Goal: Information Seeking & Learning: Learn about a topic

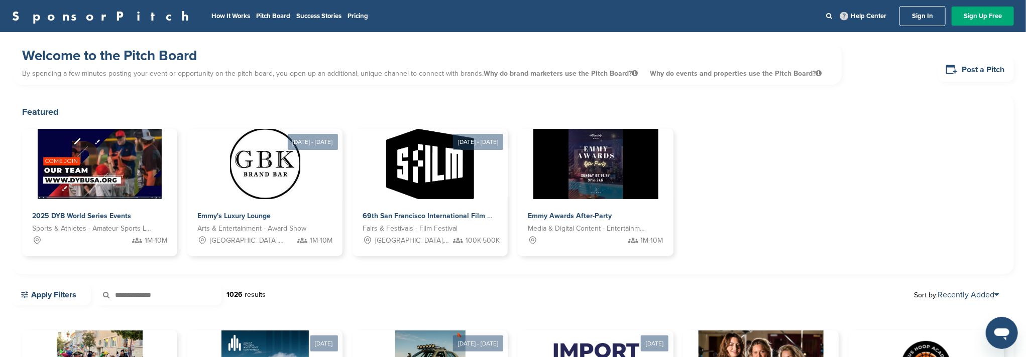
click at [923, 16] on link "Sign In" at bounding box center [922, 16] width 46 height 20
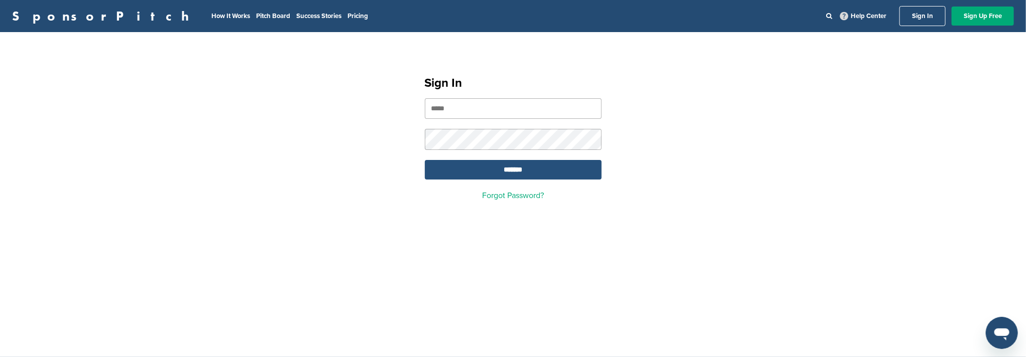
type input "**********"
click at [547, 167] on input "*******" at bounding box center [513, 170] width 177 height 20
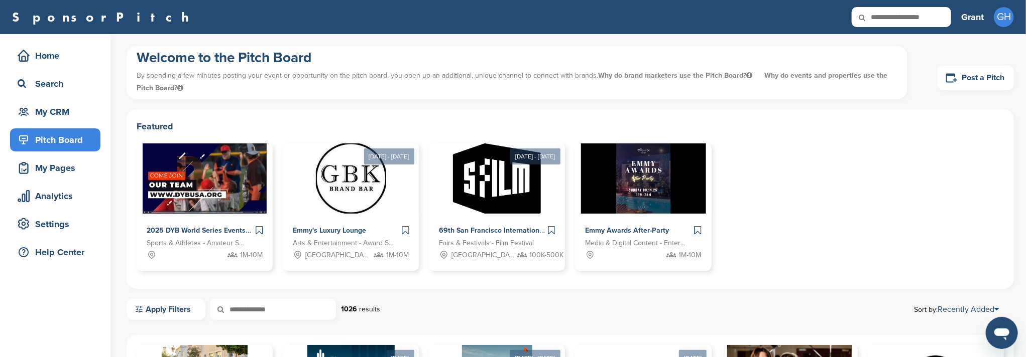
click at [915, 16] on input "text" at bounding box center [900, 17] width 99 height 20
type input "****"
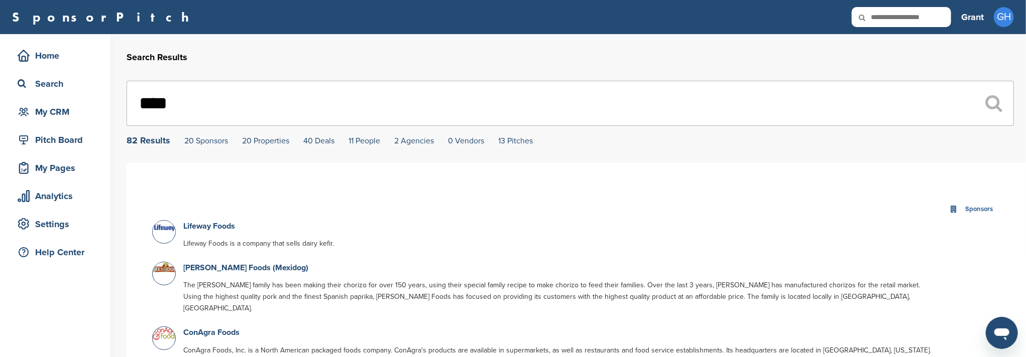
click at [208, 100] on input "****" at bounding box center [569, 103] width 887 height 45
click at [209, 100] on input "****" at bounding box center [569, 103] width 887 height 45
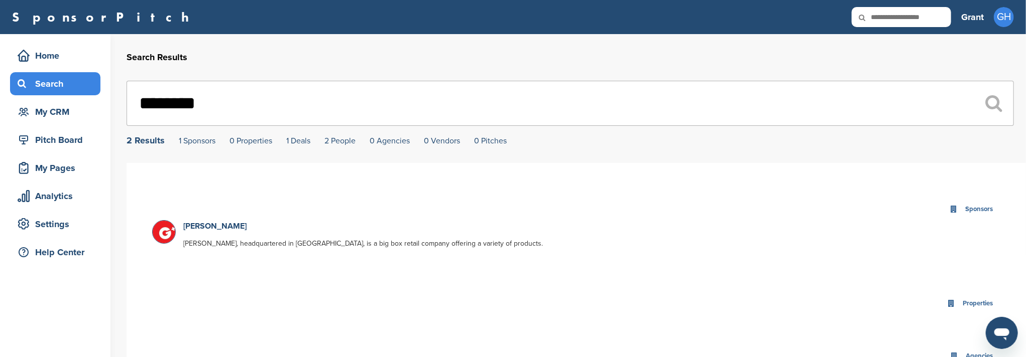
type input "********"
click at [63, 89] on div "Search" at bounding box center [57, 84] width 85 height 18
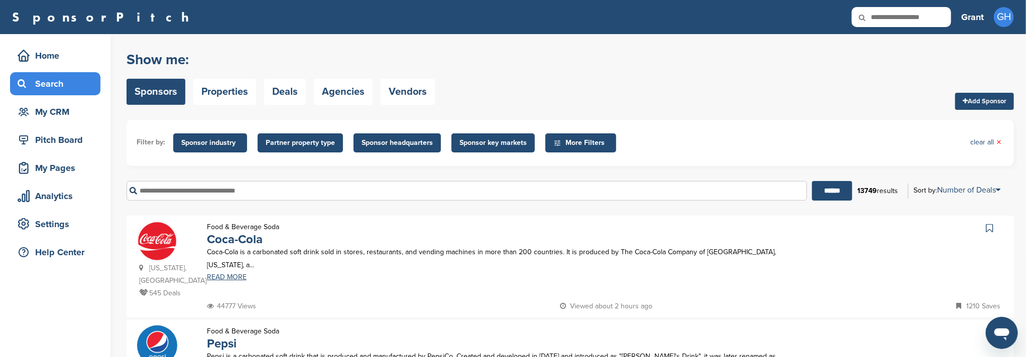
click at [211, 143] on span "Sponsor industry" at bounding box center [210, 143] width 58 height 11
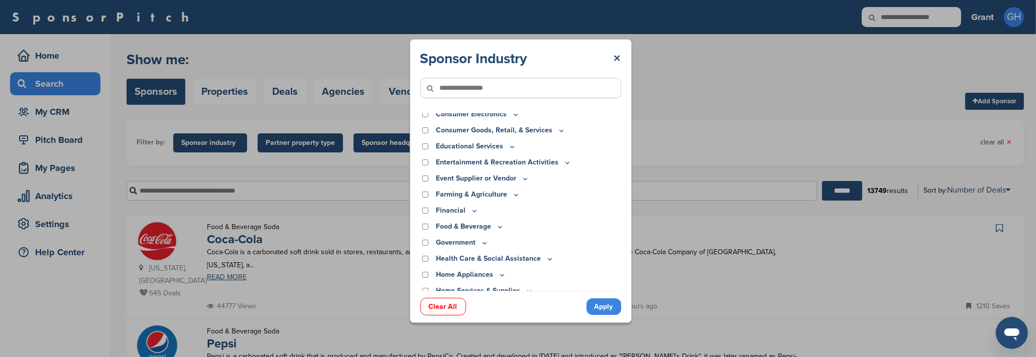
scroll to position [67, 0]
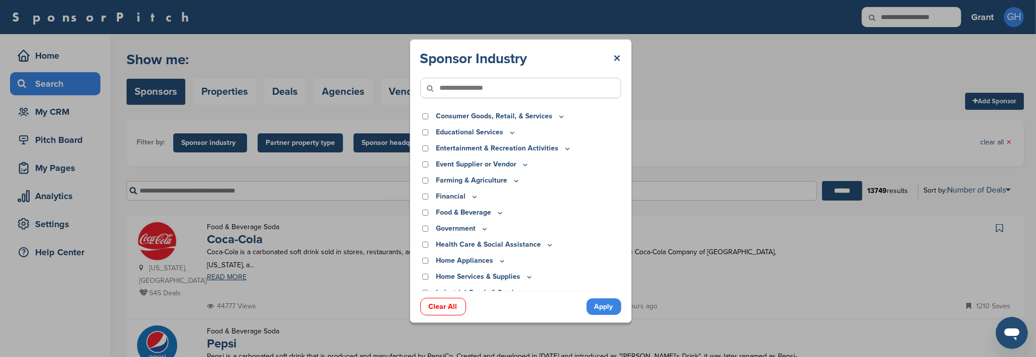
click at [499, 214] on icon at bounding box center [500, 213] width 8 height 9
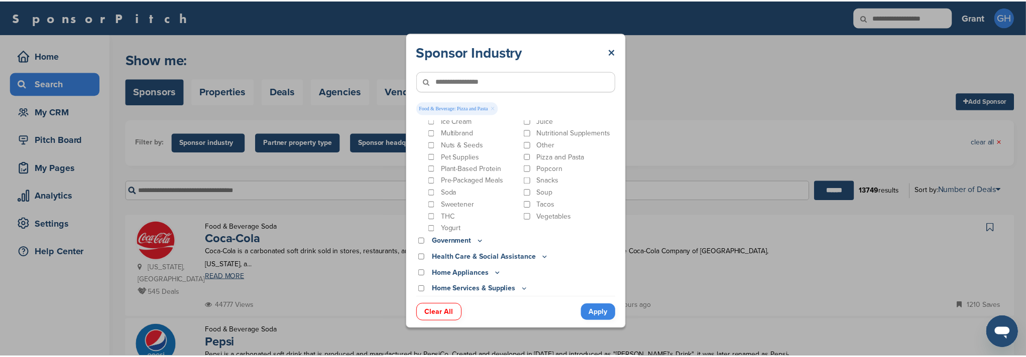
scroll to position [268, 0]
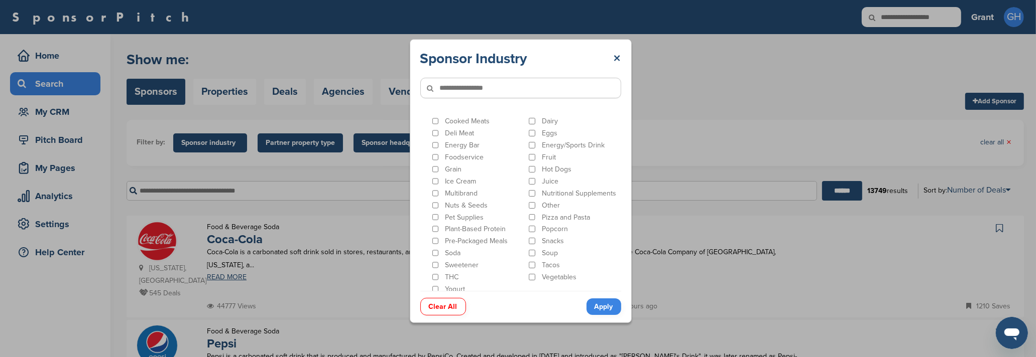
click at [604, 307] on link "Apply" at bounding box center [603, 307] width 35 height 17
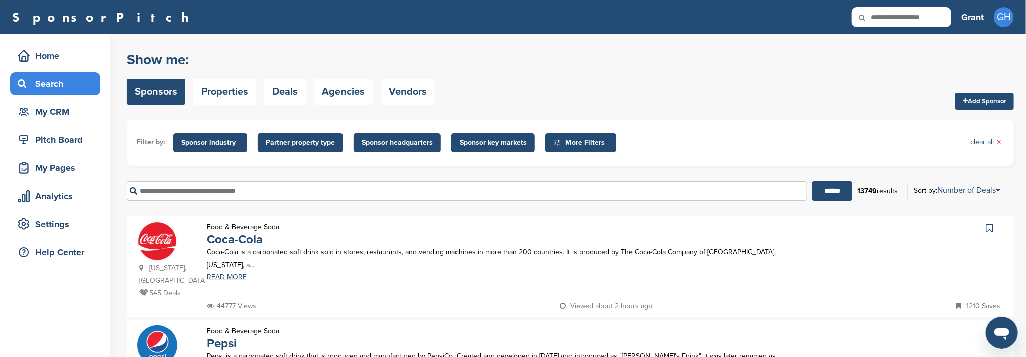
click at [407, 145] on span "Sponsor headquarters" at bounding box center [396, 143] width 71 height 11
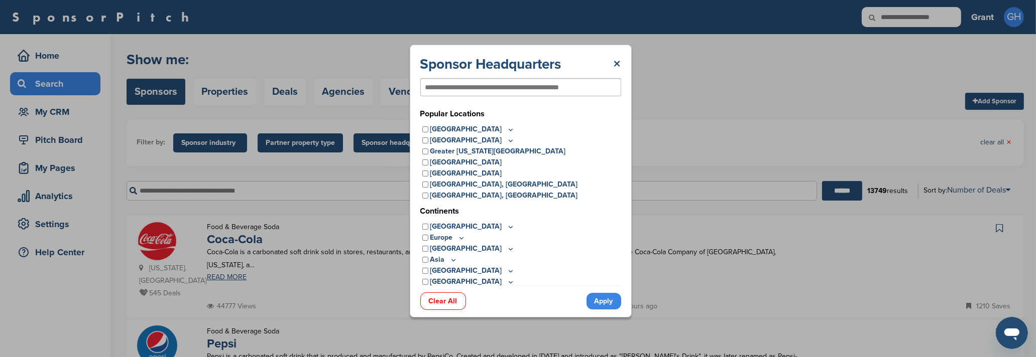
click at [509, 129] on icon at bounding box center [511, 130] width 4 height 2
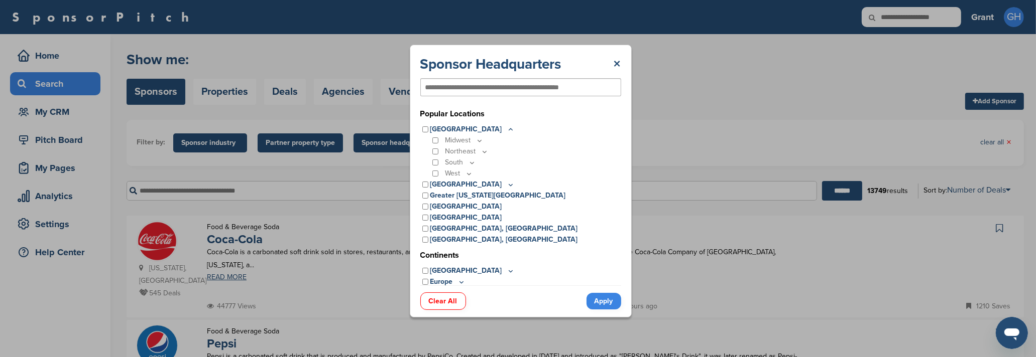
click at [469, 174] on icon at bounding box center [469, 174] width 8 height 9
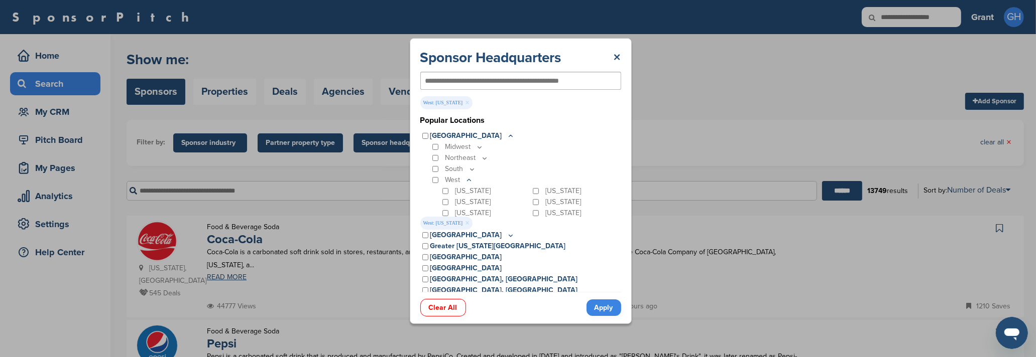
click at [607, 306] on link "Apply" at bounding box center [603, 308] width 35 height 17
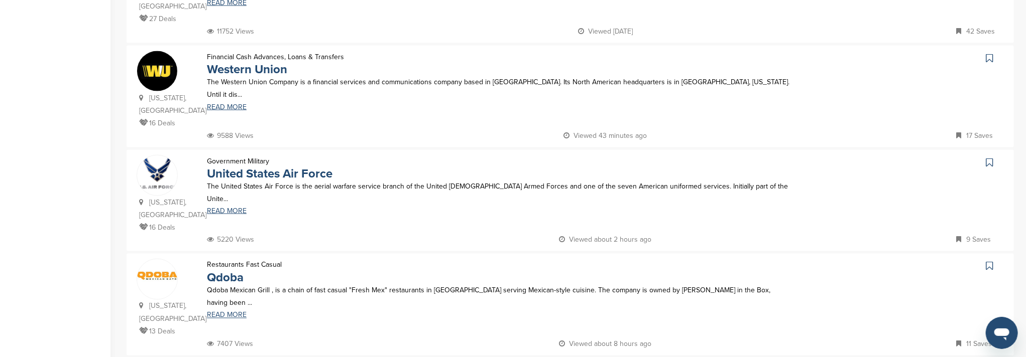
scroll to position [937, 0]
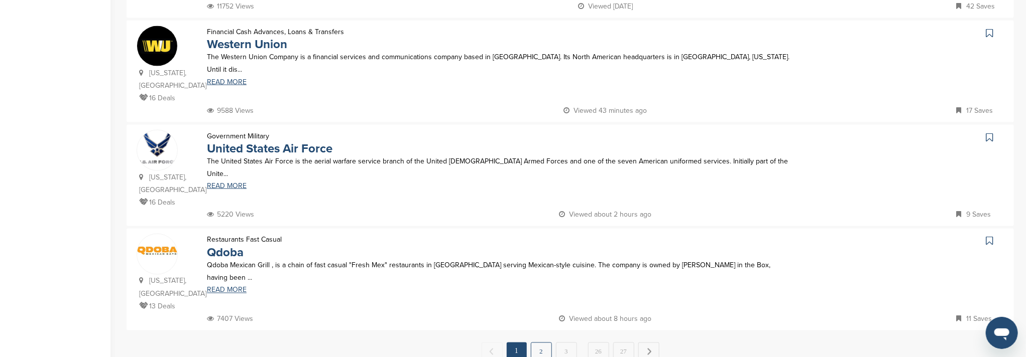
click at [543, 343] on link "2" at bounding box center [541, 352] width 21 height 19
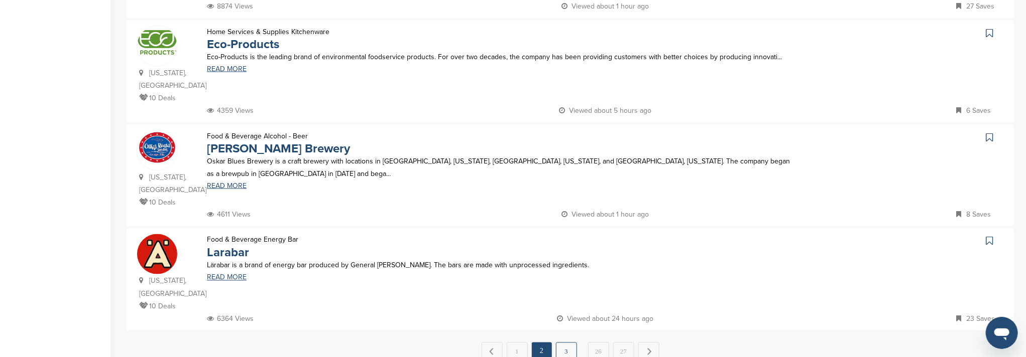
click at [565, 343] on link "3" at bounding box center [566, 352] width 21 height 19
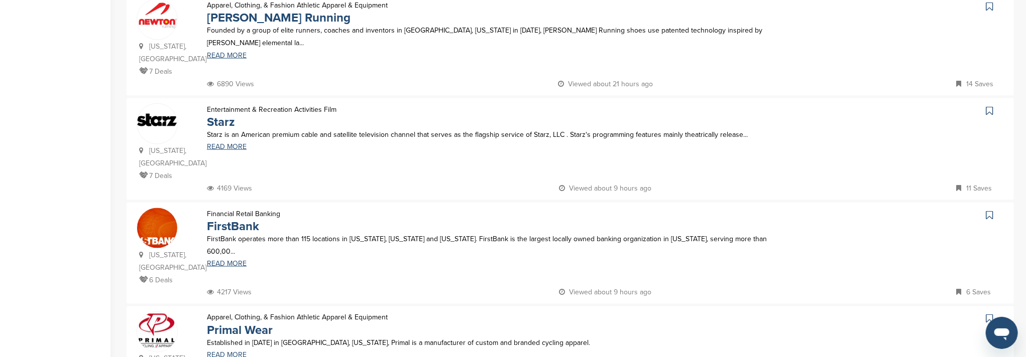
scroll to position [870, 0]
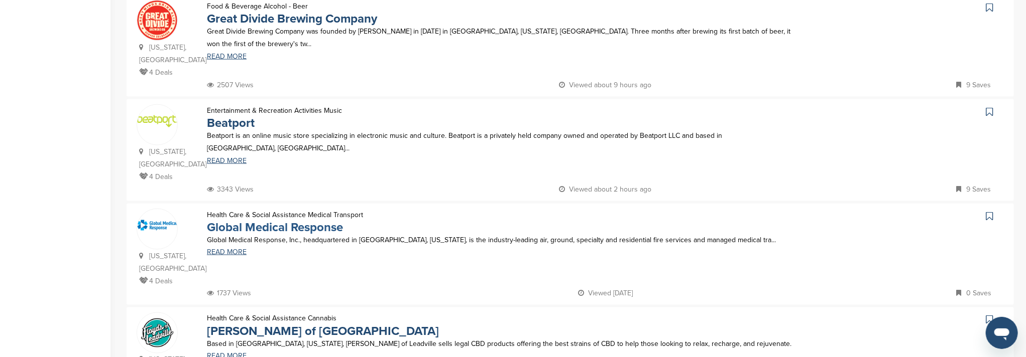
scroll to position [937, 0]
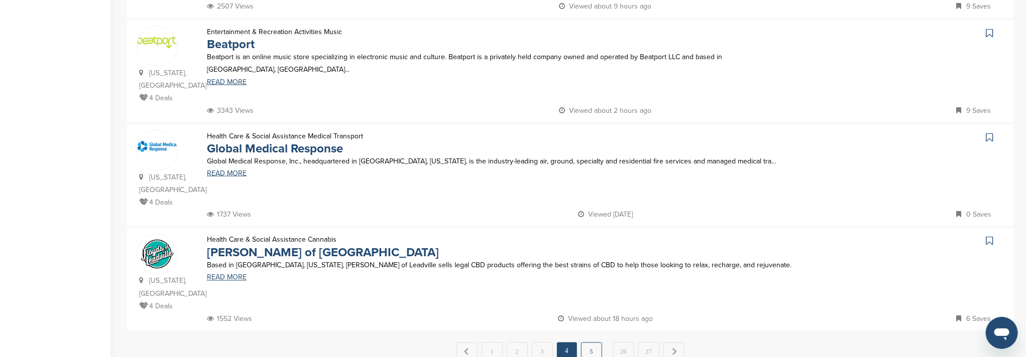
click at [588, 343] on link "5" at bounding box center [591, 352] width 21 height 19
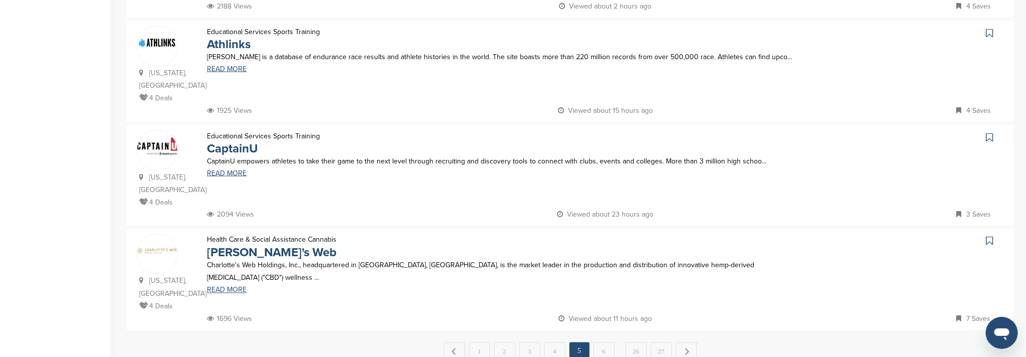
drag, startPoint x: 605, startPoint y: 228, endPoint x: 599, endPoint y: 222, distance: 7.8
click at [605, 343] on link "6" at bounding box center [603, 352] width 21 height 19
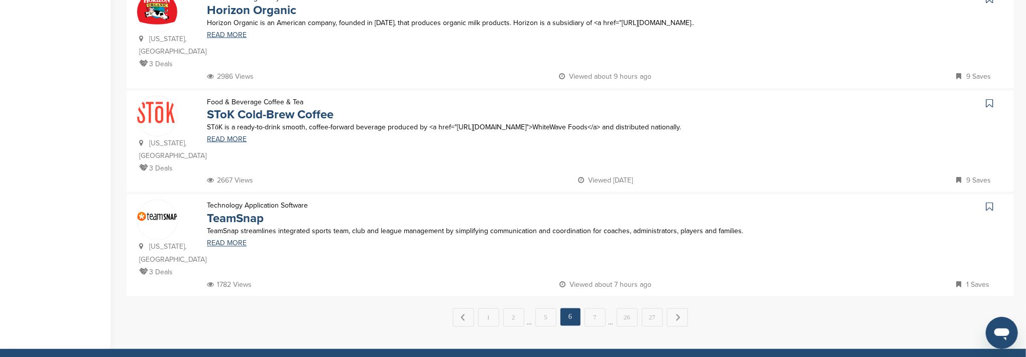
scroll to position [1004, 0]
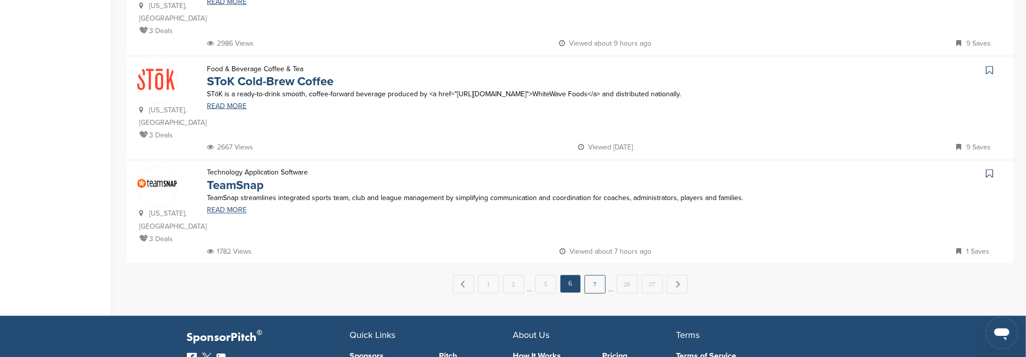
click at [595, 276] on link "7" at bounding box center [594, 285] width 21 height 19
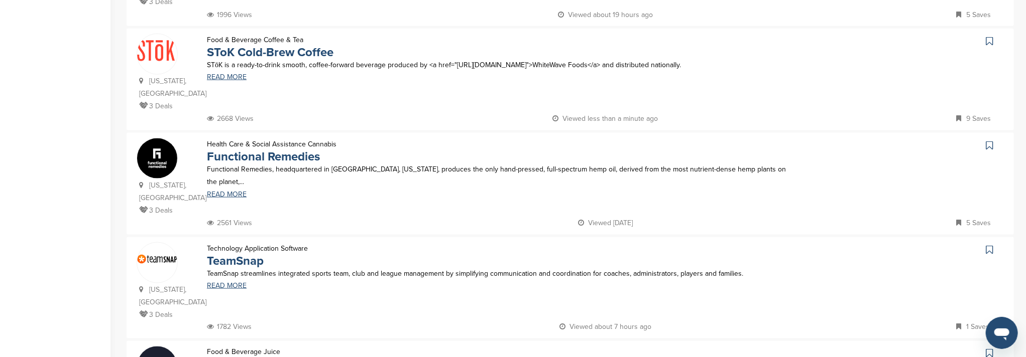
scroll to position [870, 0]
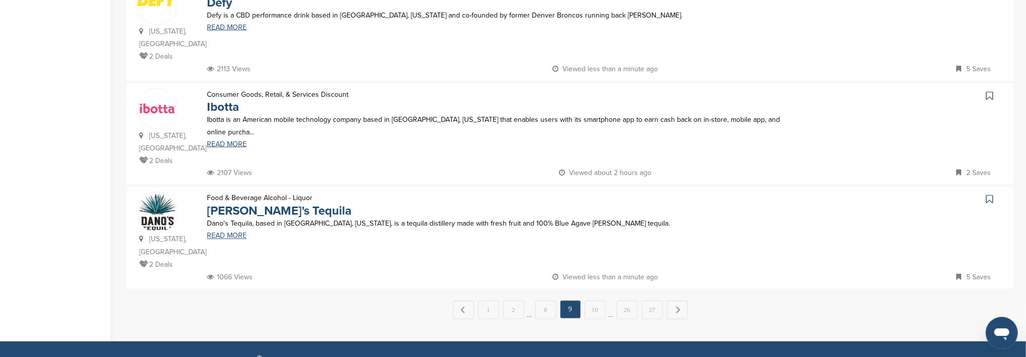
scroll to position [1003, 0]
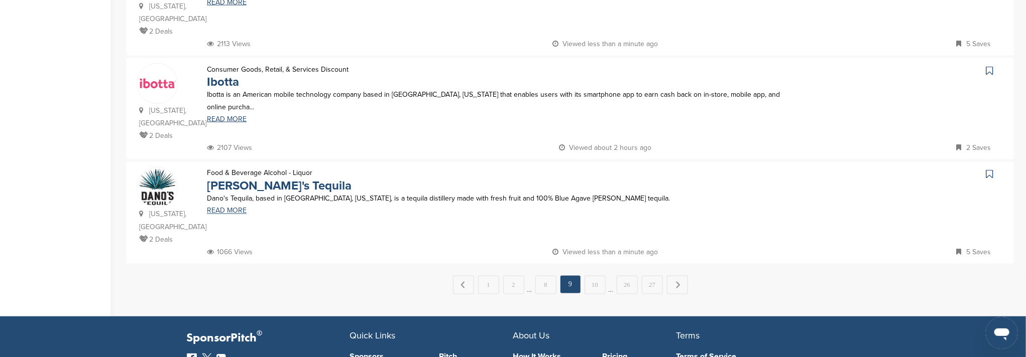
click at [592, 276] on link "10" at bounding box center [594, 285] width 21 height 19
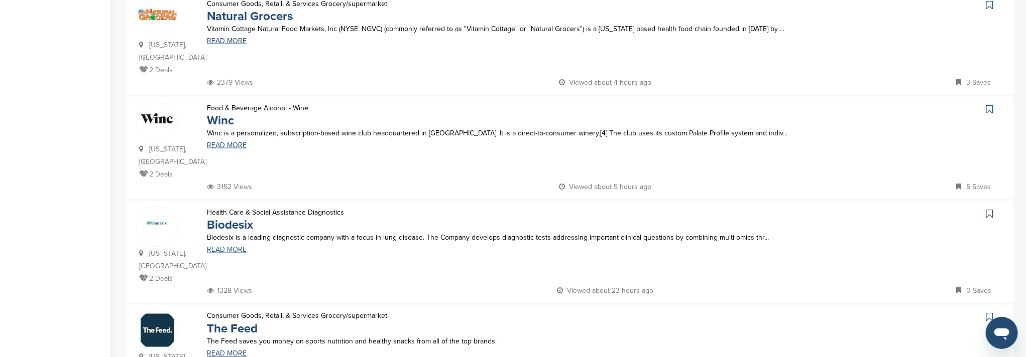
scroll to position [937, 0]
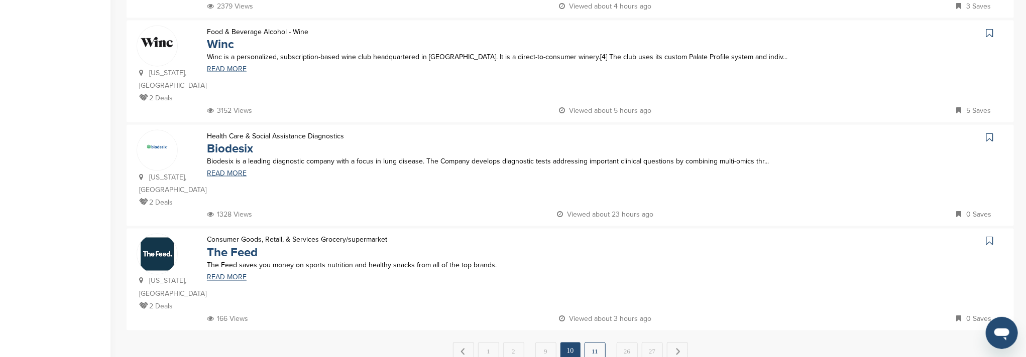
click at [593, 343] on link "11" at bounding box center [594, 352] width 21 height 19
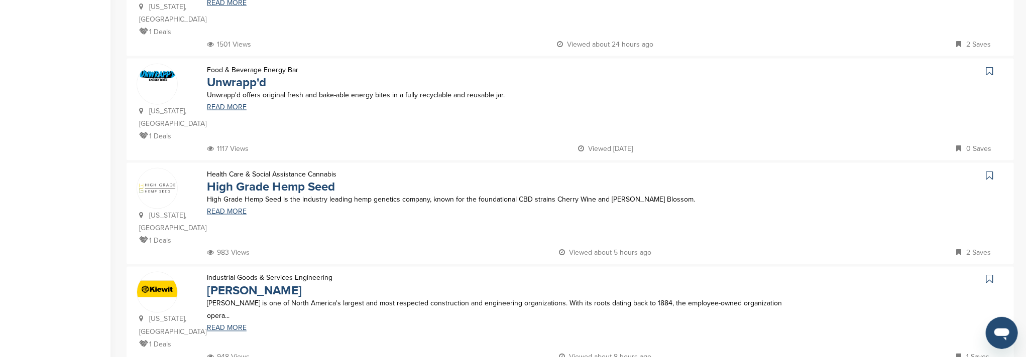
scroll to position [1004, 0]
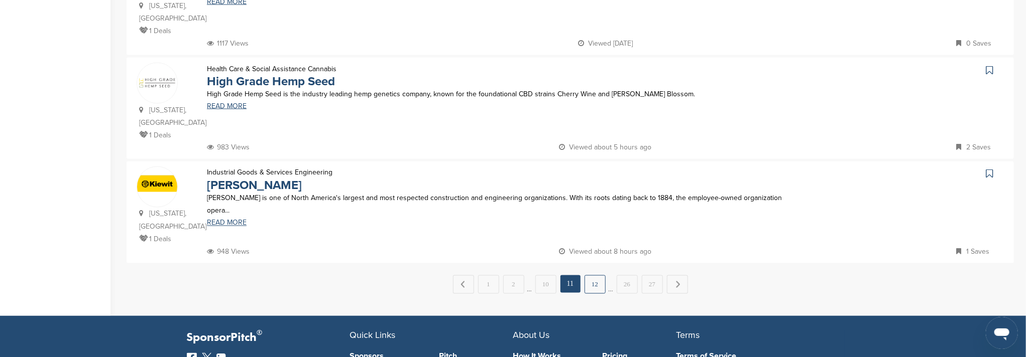
click at [585, 276] on link "12" at bounding box center [594, 285] width 21 height 19
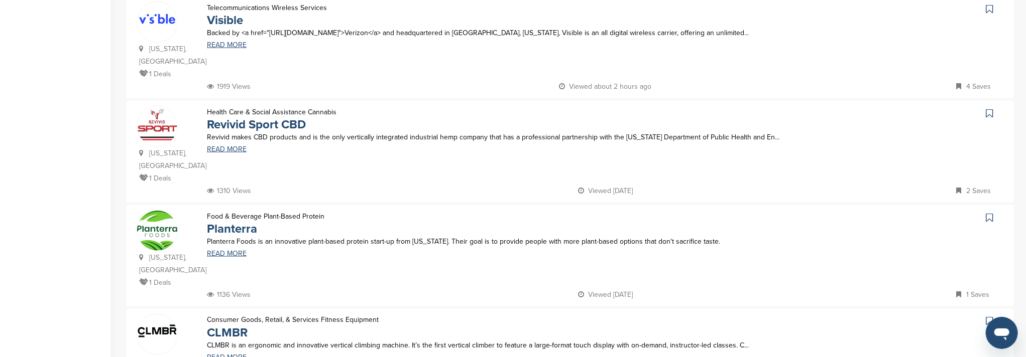
scroll to position [870, 0]
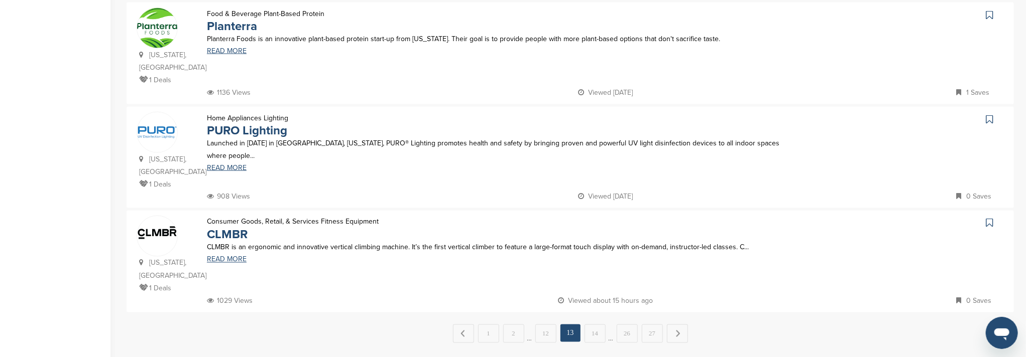
scroll to position [1004, 0]
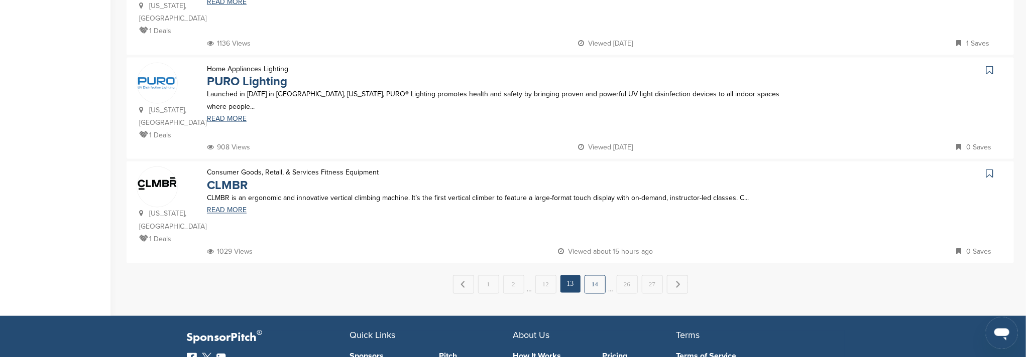
click at [596, 276] on link "14" at bounding box center [594, 285] width 21 height 19
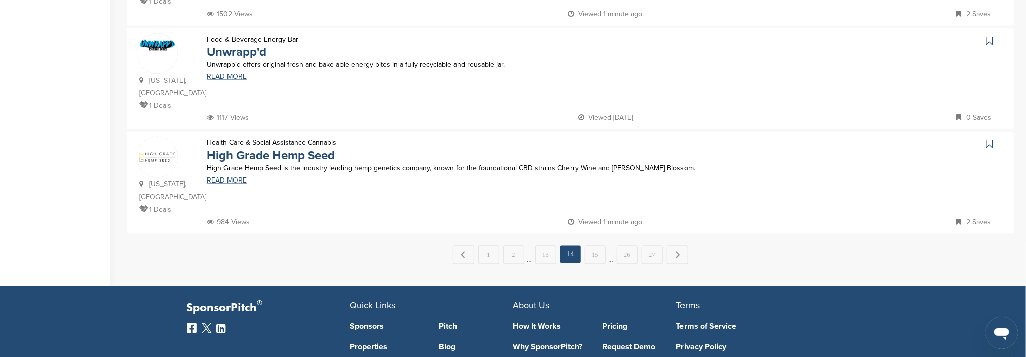
scroll to position [1063, 0]
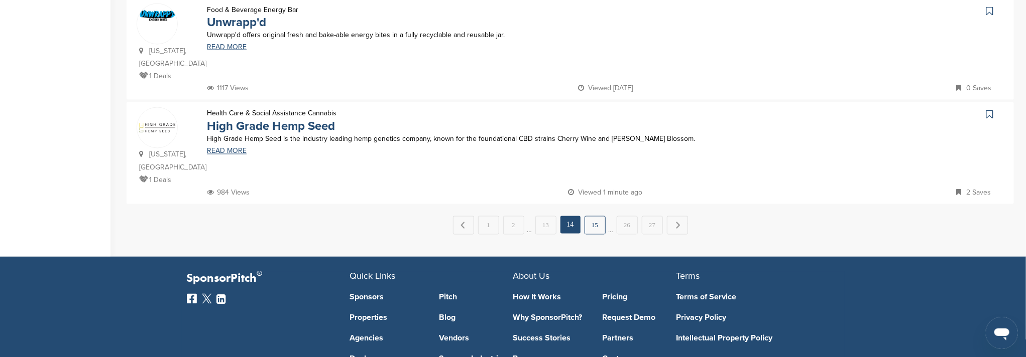
click at [586, 216] on link "15" at bounding box center [594, 225] width 21 height 19
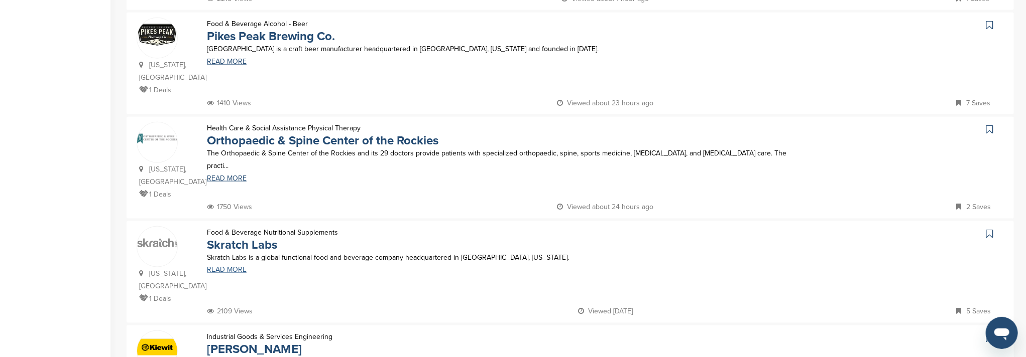
scroll to position [870, 0]
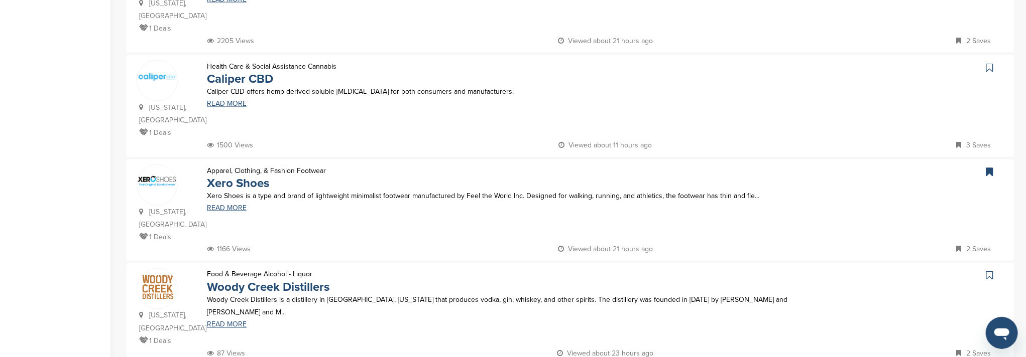
scroll to position [937, 0]
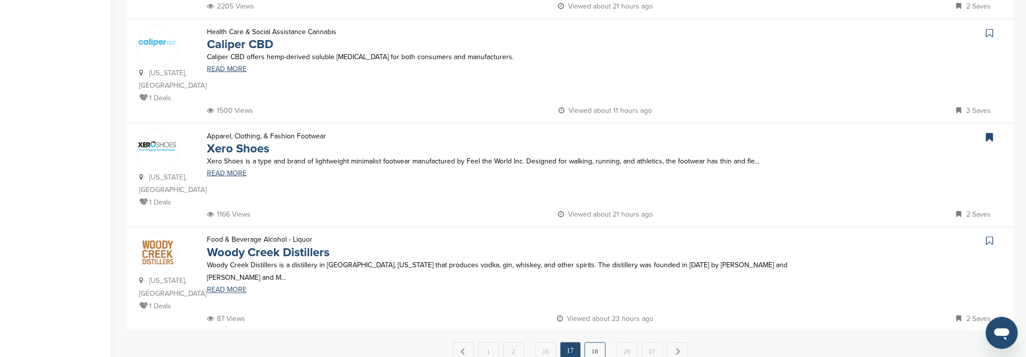
click at [592, 343] on link "18" at bounding box center [594, 352] width 21 height 19
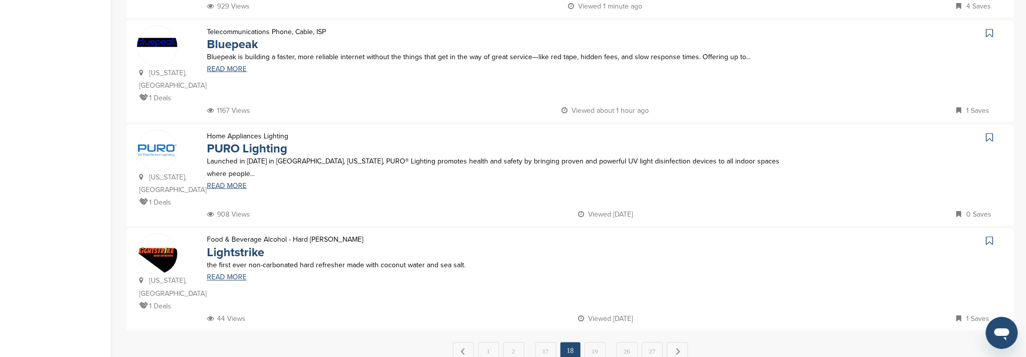
click at [594, 343] on link "19" at bounding box center [594, 352] width 21 height 19
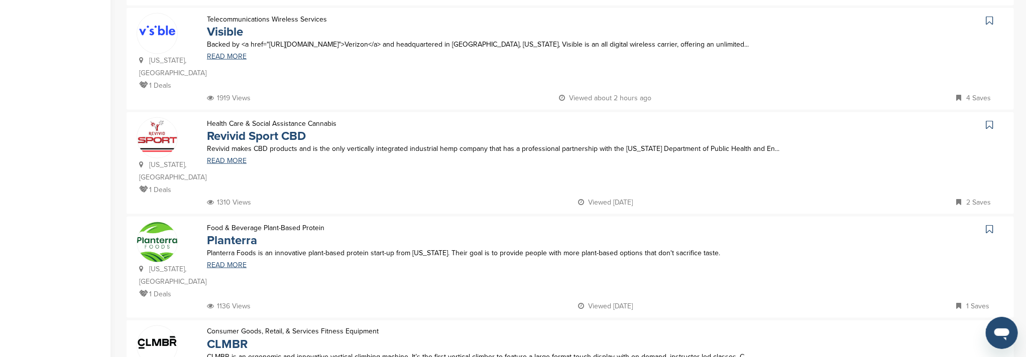
scroll to position [870, 0]
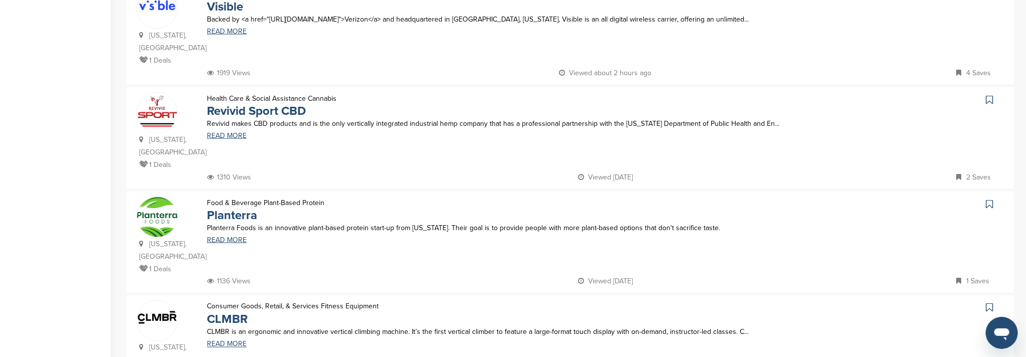
drag, startPoint x: 591, startPoint y: 289, endPoint x: 583, endPoint y: 279, distance: 13.6
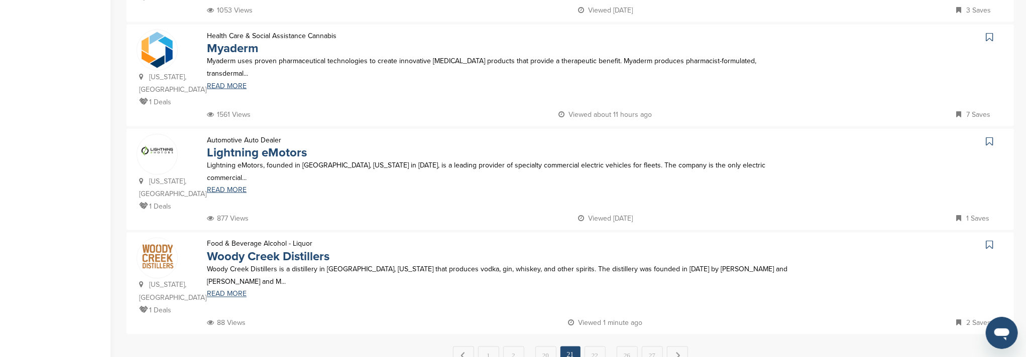
scroll to position [937, 0]
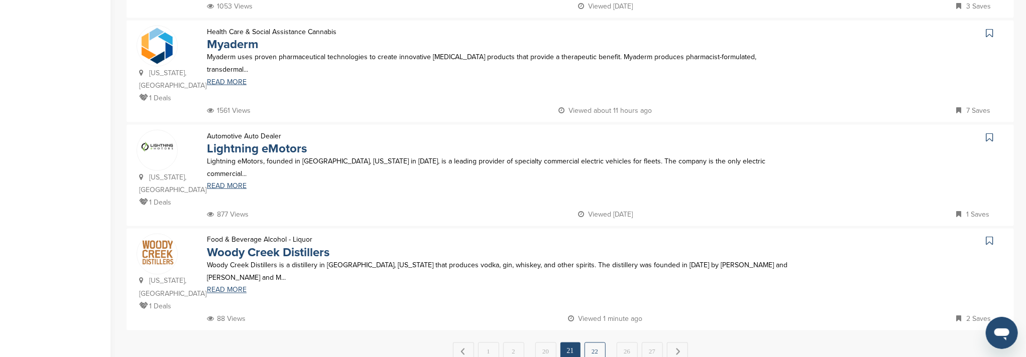
click at [598, 343] on link "22" at bounding box center [594, 352] width 21 height 19
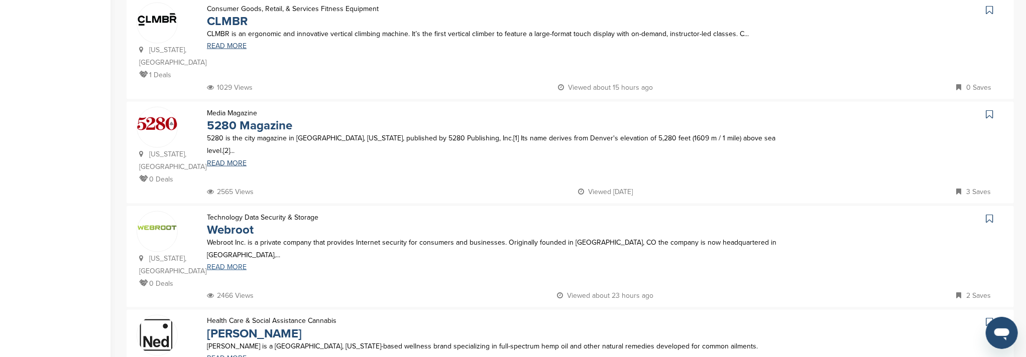
scroll to position [870, 0]
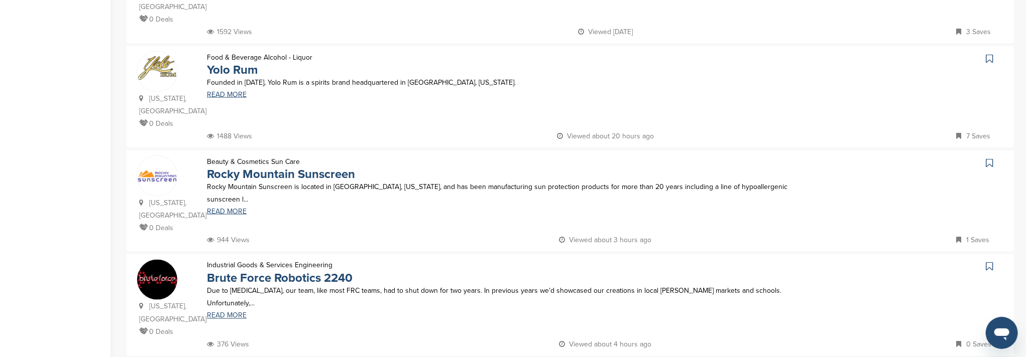
scroll to position [937, 0]
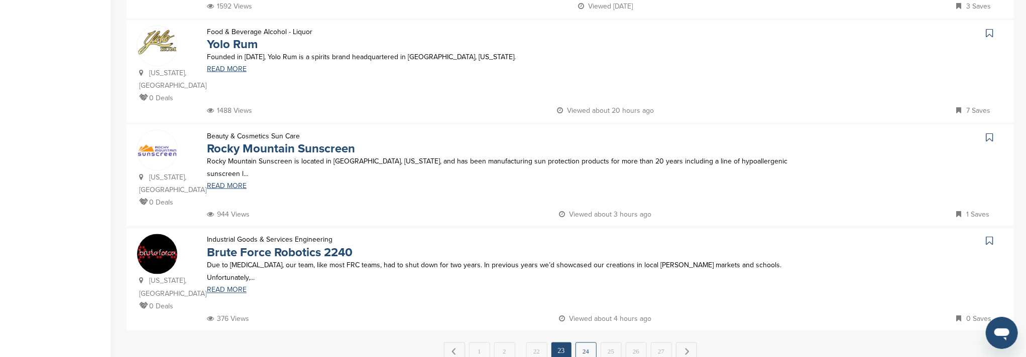
click at [585, 343] on link "24" at bounding box center [585, 352] width 21 height 19
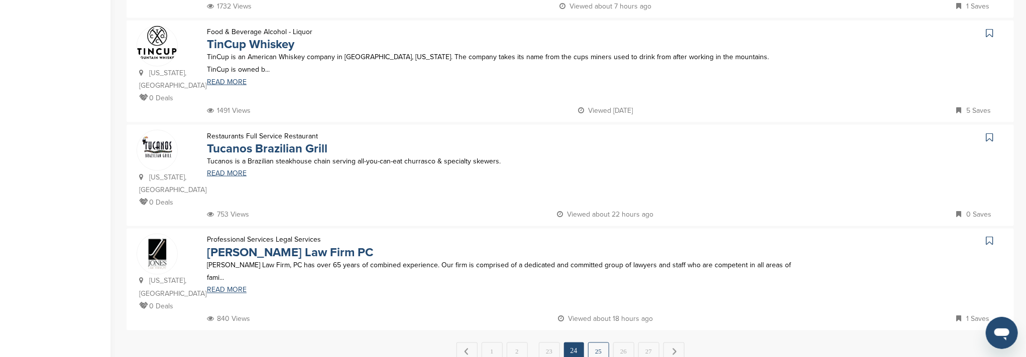
click at [600, 343] on link "25" at bounding box center [598, 352] width 21 height 19
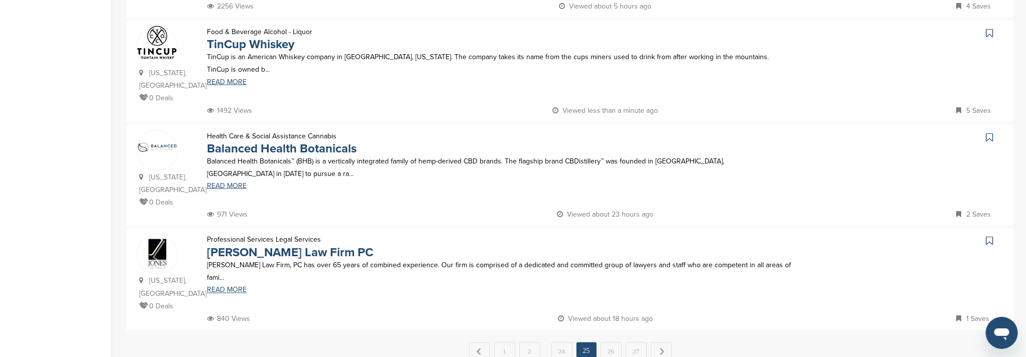
click at [615, 343] on link "26" at bounding box center [610, 352] width 21 height 19
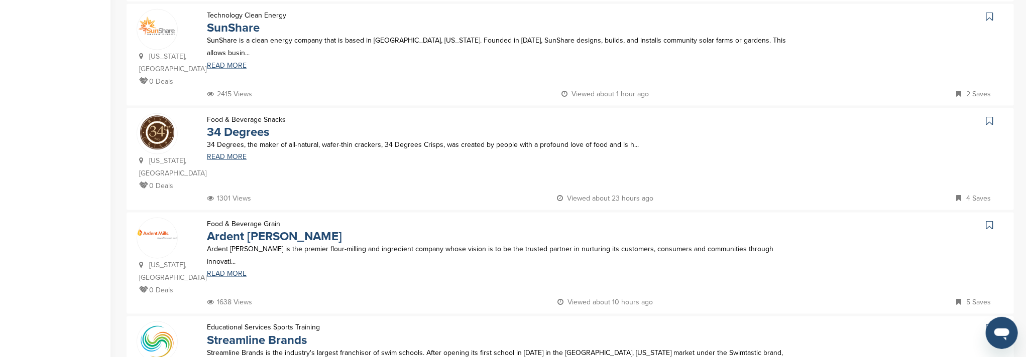
scroll to position [870, 0]
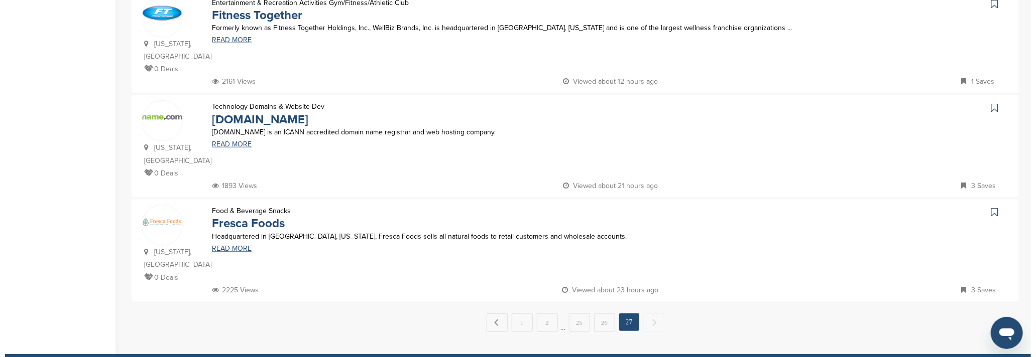
scroll to position [0, 0]
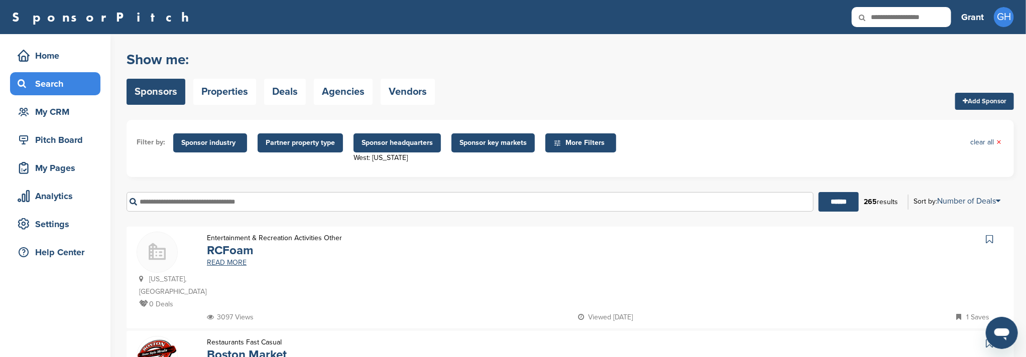
click at [235, 146] on span "Sponsor industry" at bounding box center [210, 143] width 58 height 11
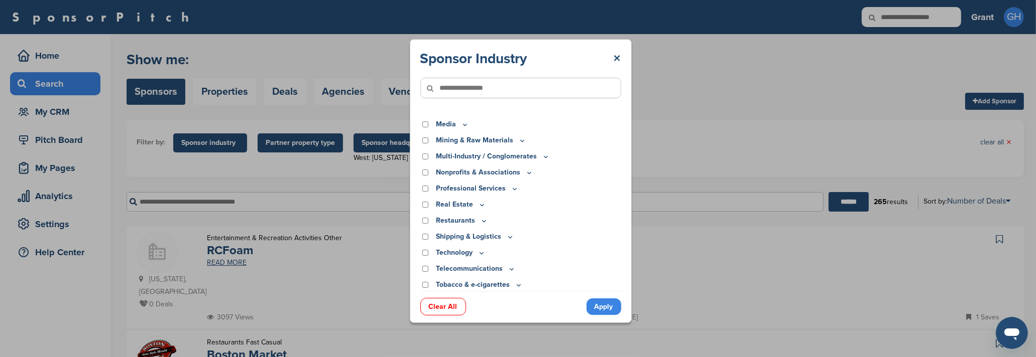
click at [483, 219] on icon at bounding box center [484, 221] width 8 height 9
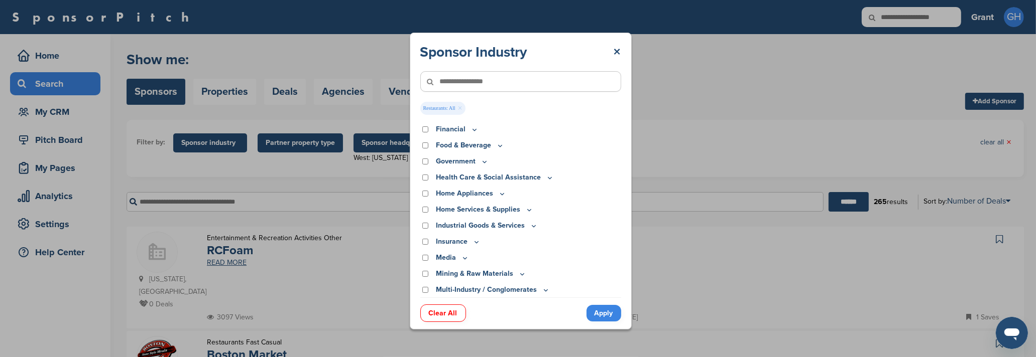
scroll to position [67, 0]
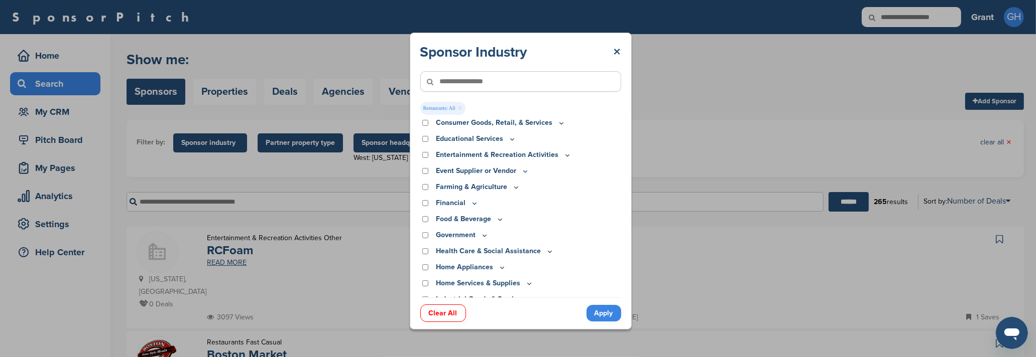
click at [497, 218] on icon at bounding box center [500, 219] width 8 height 9
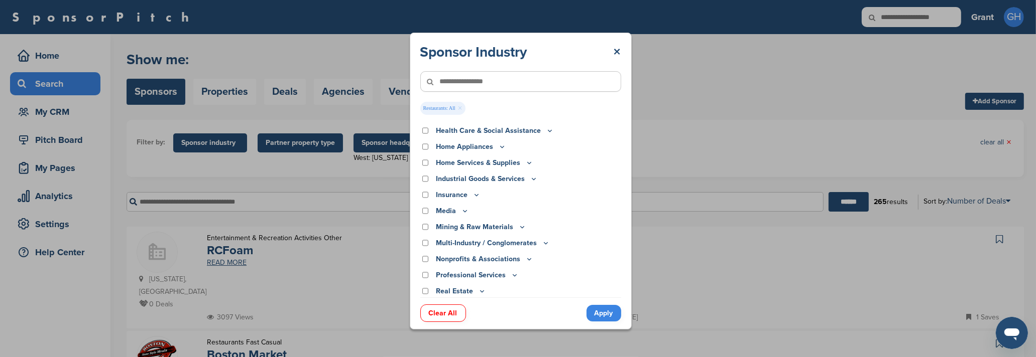
scroll to position [468, 0]
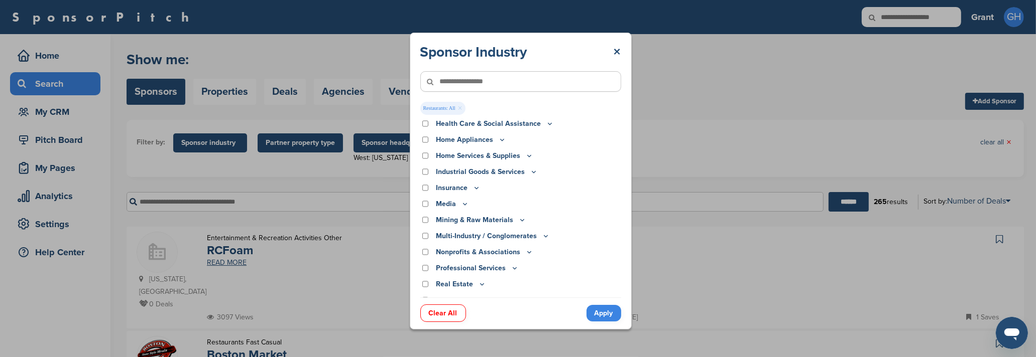
click at [599, 315] on link "Apply" at bounding box center [603, 313] width 35 height 17
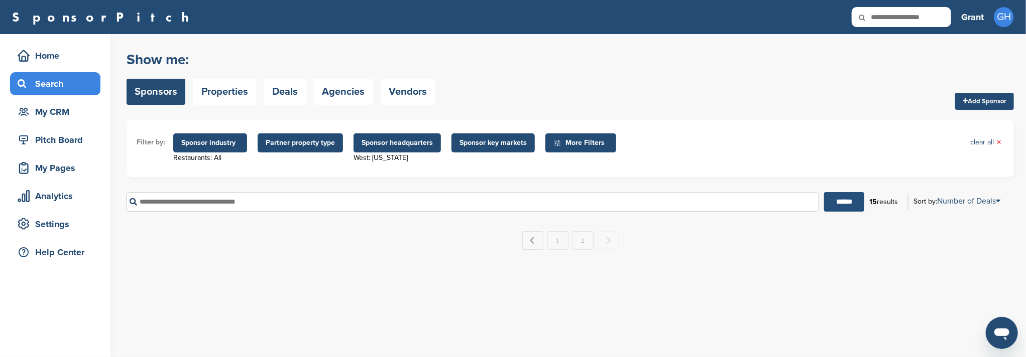
click at [840, 209] on input "******" at bounding box center [844, 202] width 40 height 20
click at [192, 146] on span "Sponsor industry" at bounding box center [210, 143] width 58 height 11
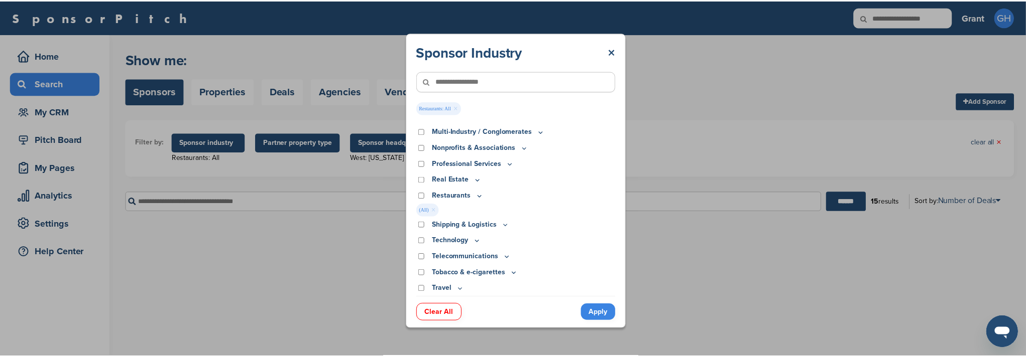
scroll to position [285, 0]
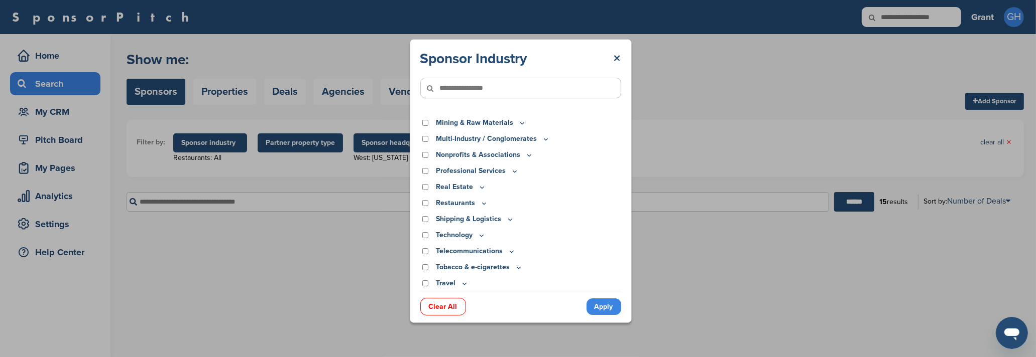
click at [603, 308] on link "Apply" at bounding box center [603, 307] width 35 height 17
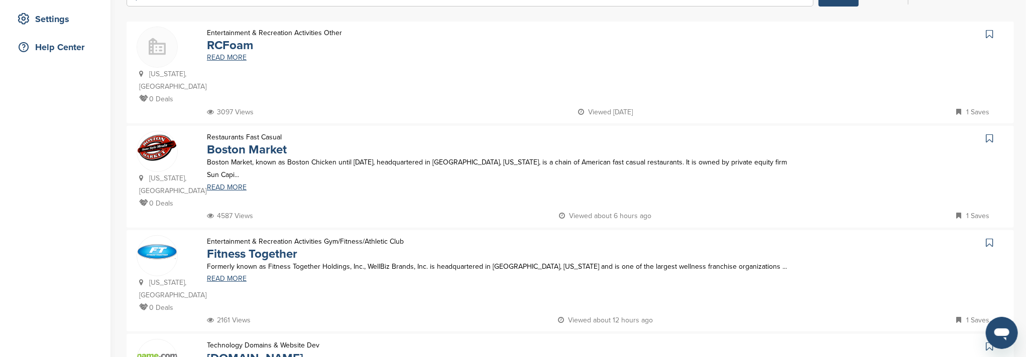
scroll to position [607, 0]
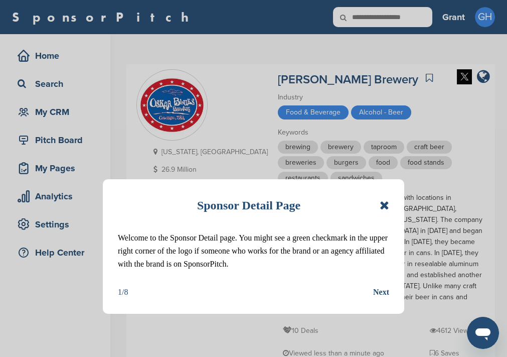
click at [385, 205] on icon at bounding box center [385, 205] width 10 height 12
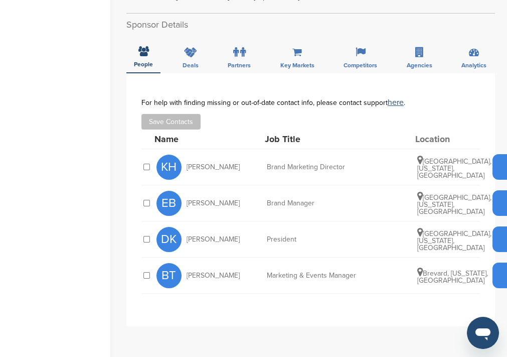
scroll to position [402, 0]
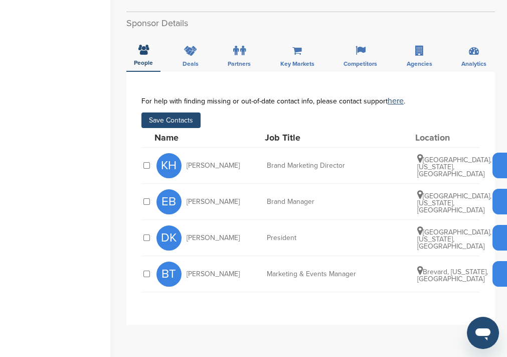
click at [183, 112] on button "Save Contacts" at bounding box center [171, 120] width 59 height 16
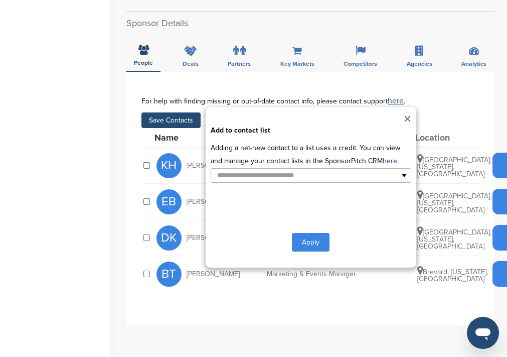
click at [407, 112] on link "×" at bounding box center [408, 119] width 8 height 15
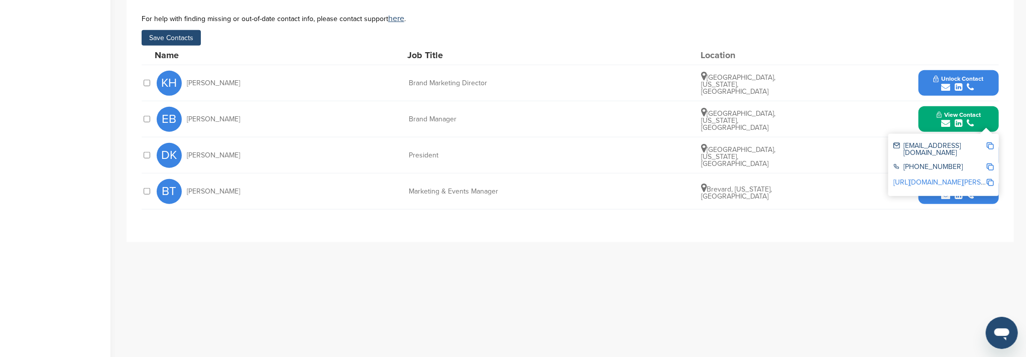
click at [992, 143] on img at bounding box center [989, 146] width 7 height 7
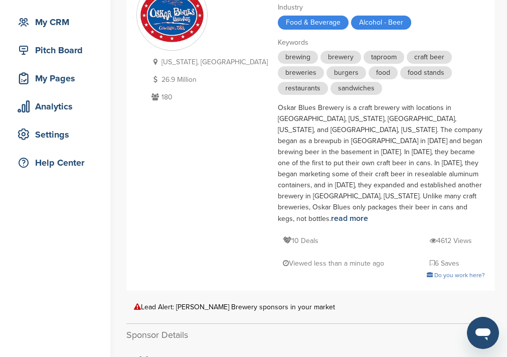
scroll to position [67, 0]
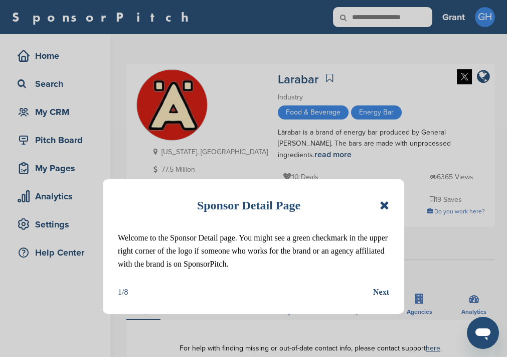
click at [380, 206] on icon at bounding box center [385, 205] width 10 height 12
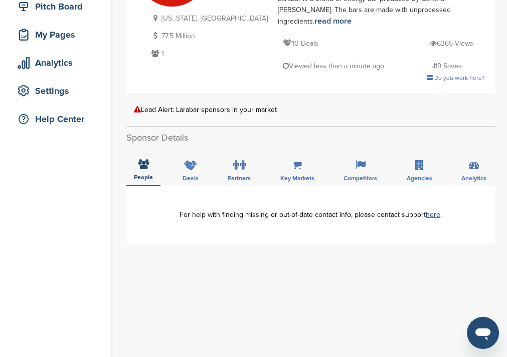
scroll to position [67, 0]
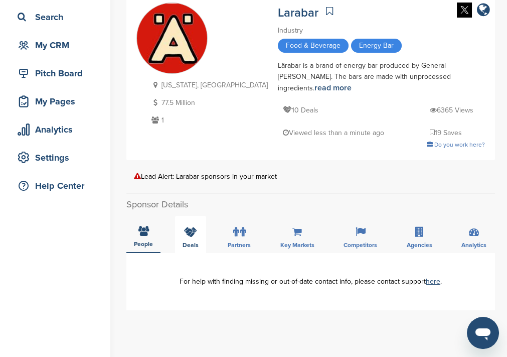
click at [198, 228] on div "Deals" at bounding box center [190, 234] width 31 height 37
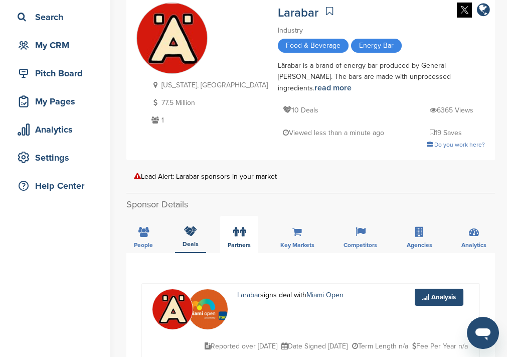
click at [244, 226] on label at bounding box center [239, 232] width 13 height 20
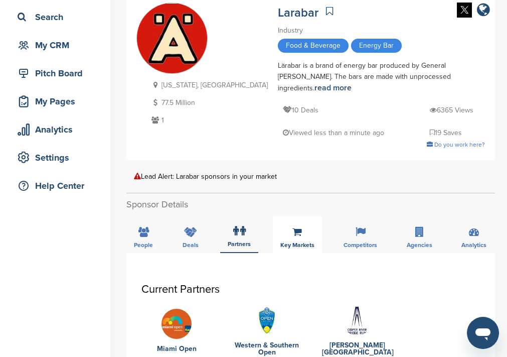
click at [296, 242] on span "Key Markets" at bounding box center [298, 245] width 34 height 6
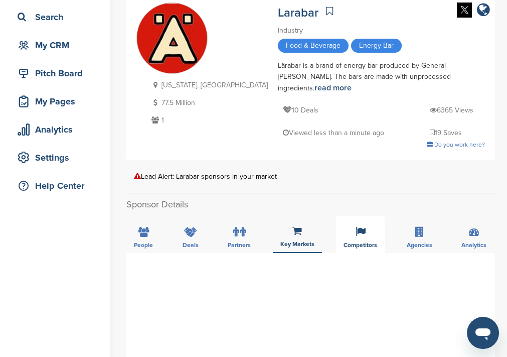
click at [363, 227] on icon at bounding box center [361, 232] width 10 height 10
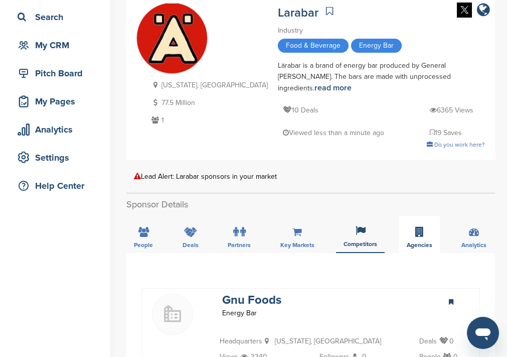
click at [411, 216] on div "Agencies" at bounding box center [420, 234] width 41 height 37
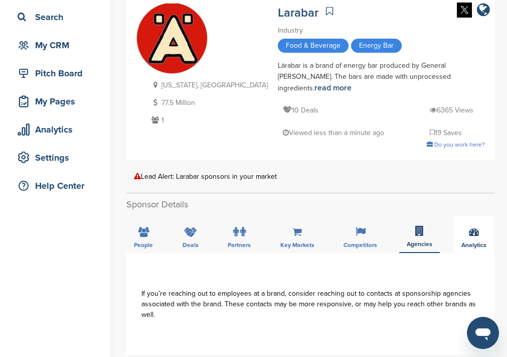
click at [464, 218] on div "Analytics" at bounding box center [474, 234] width 40 height 37
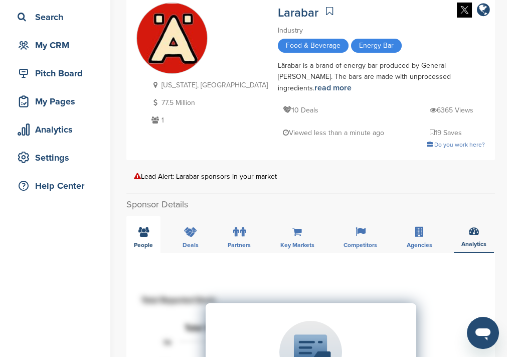
click at [139, 227] on icon at bounding box center [144, 232] width 11 height 10
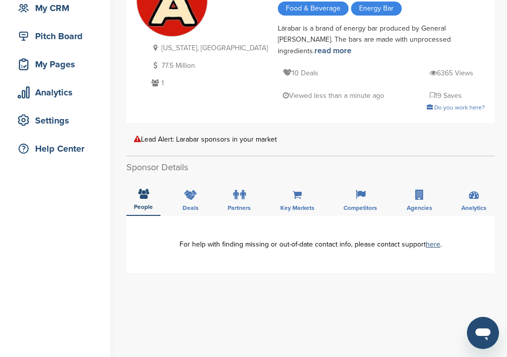
scroll to position [0, 0]
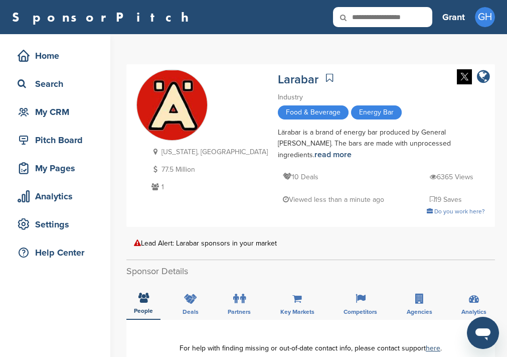
click at [481, 80] on icon "company link" at bounding box center [483, 76] width 13 height 15
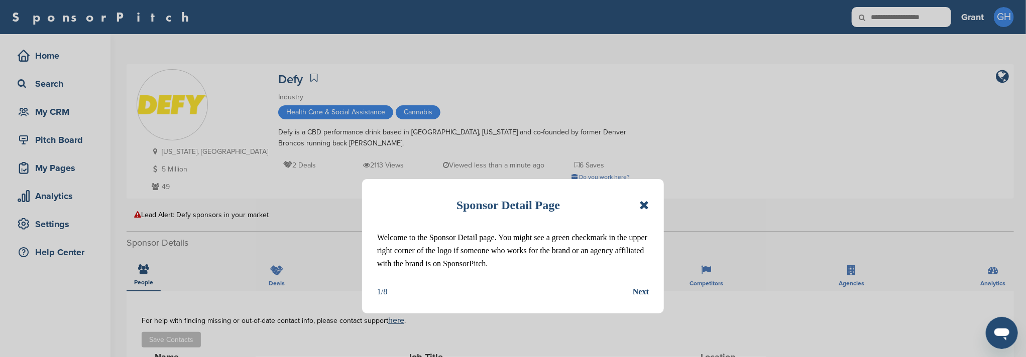
click at [645, 206] on icon at bounding box center [644, 205] width 10 height 12
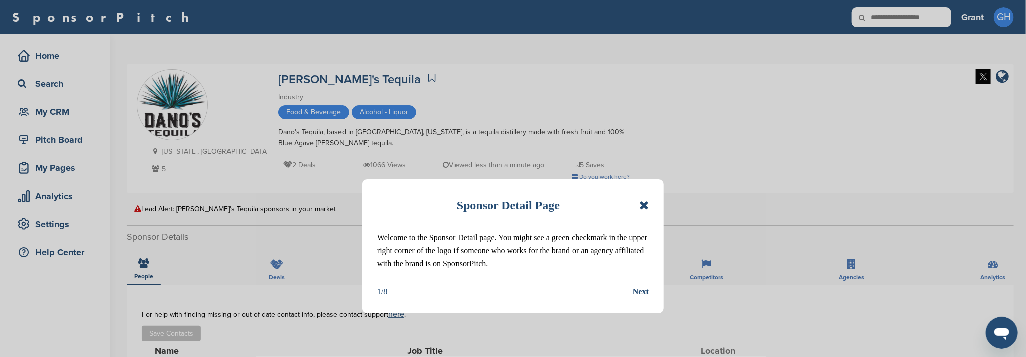
click at [645, 204] on icon at bounding box center [644, 205] width 10 height 12
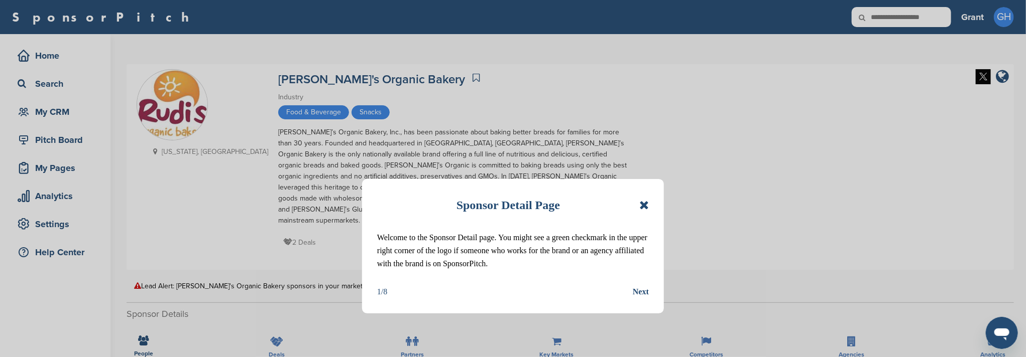
click at [648, 206] on icon at bounding box center [644, 205] width 10 height 12
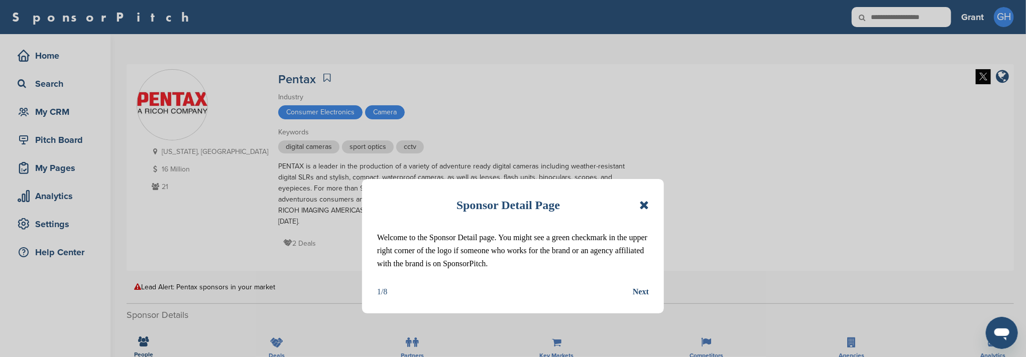
click at [641, 205] on icon at bounding box center [644, 205] width 10 height 12
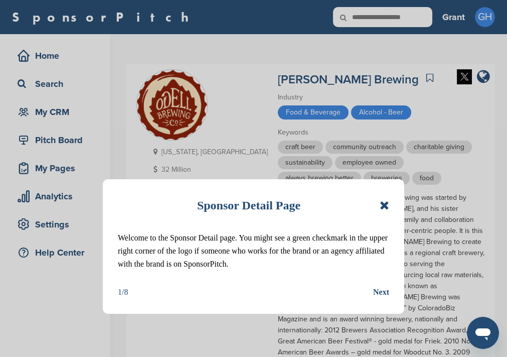
click at [384, 206] on icon at bounding box center [385, 205] width 10 height 12
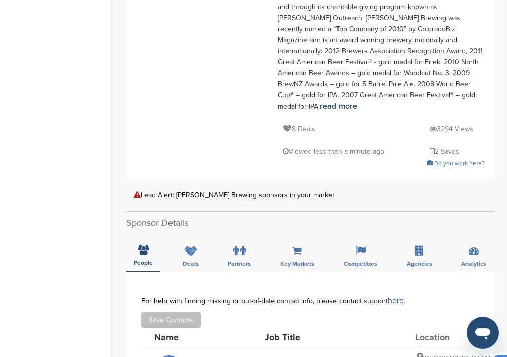
scroll to position [334, 0]
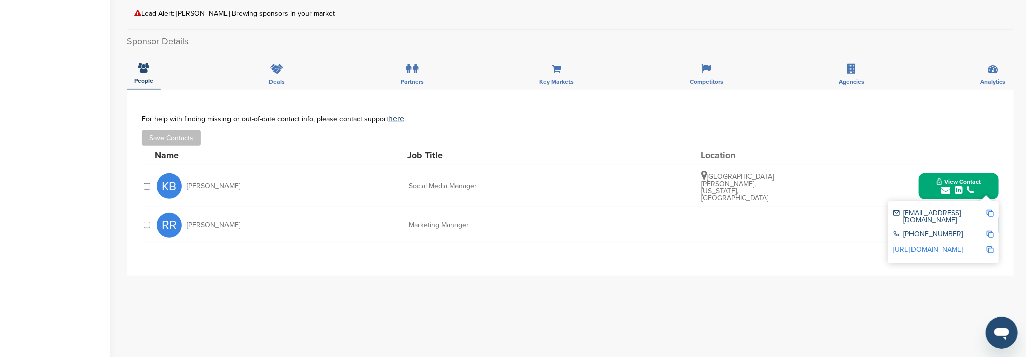
click at [507, 211] on img at bounding box center [989, 213] width 7 height 7
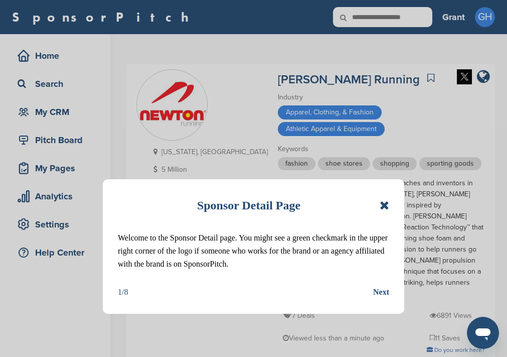
click at [382, 201] on icon at bounding box center [385, 205] width 10 height 12
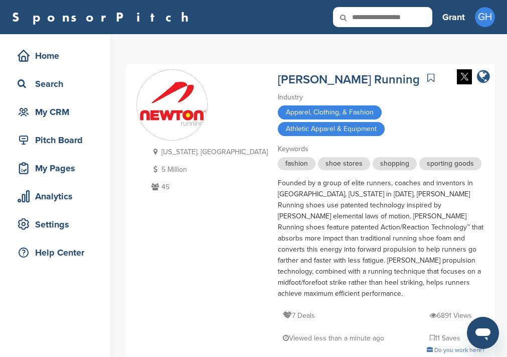
click at [481, 79] on icon "company link" at bounding box center [483, 76] width 13 height 15
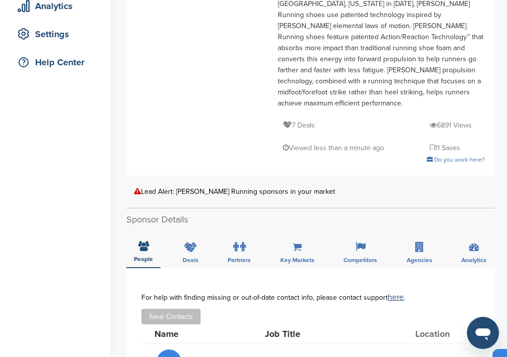
scroll to position [200, 0]
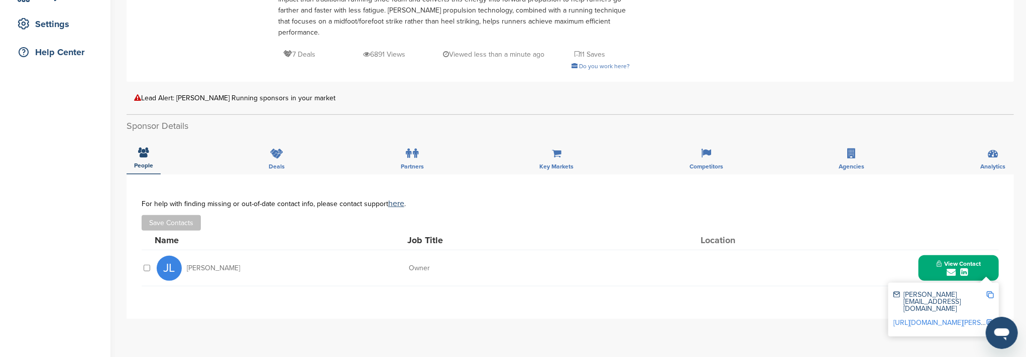
click at [507, 292] on img at bounding box center [989, 295] width 7 height 7
click at [507, 319] on link "https://www.linkedin.com/pub/jerry-lee/12/630/b72" at bounding box center [954, 323] width 122 height 9
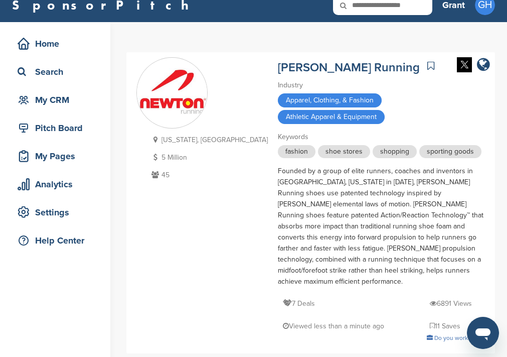
scroll to position [0, 0]
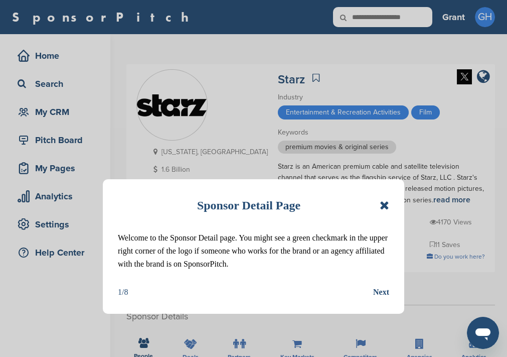
click at [389, 205] on icon at bounding box center [385, 205] width 10 height 12
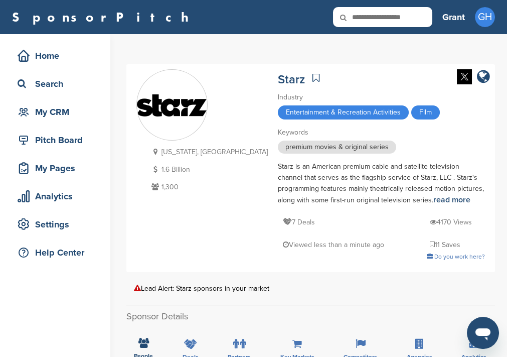
scroll to position [67, 0]
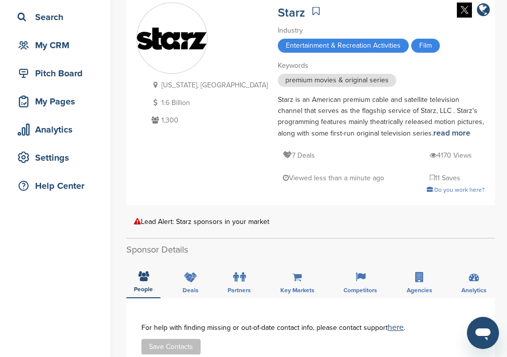
click at [283, 156] on p "7 Deals" at bounding box center [299, 155] width 32 height 13
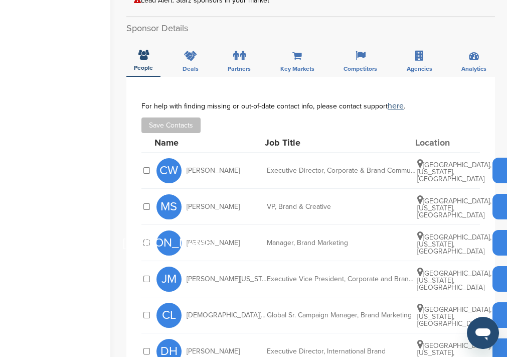
scroll to position [200, 0]
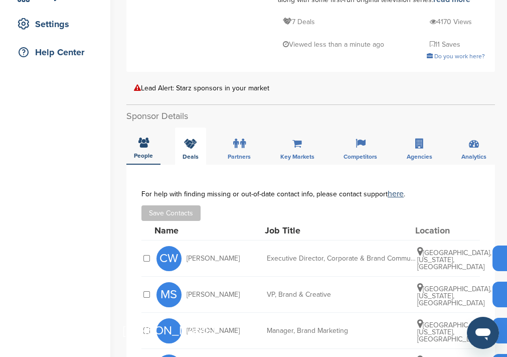
click at [194, 152] on div "Deals" at bounding box center [190, 146] width 31 height 37
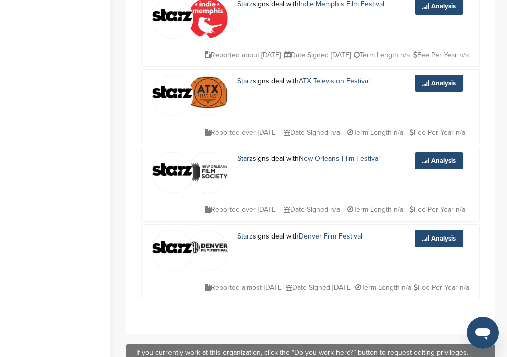
scroll to position [468, 0]
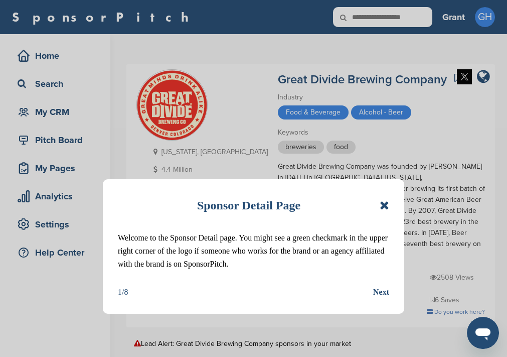
click at [386, 203] on icon at bounding box center [385, 205] width 10 height 12
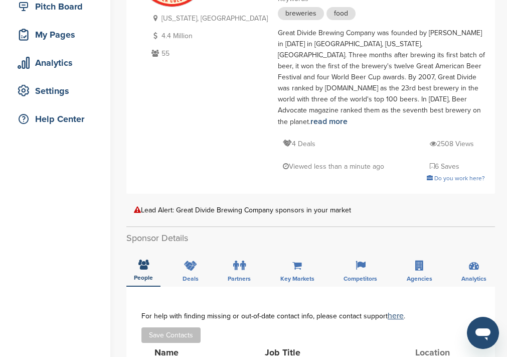
scroll to position [200, 0]
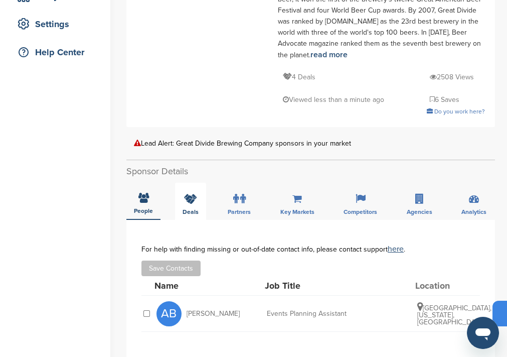
click at [199, 183] on div "Deals" at bounding box center [190, 201] width 31 height 37
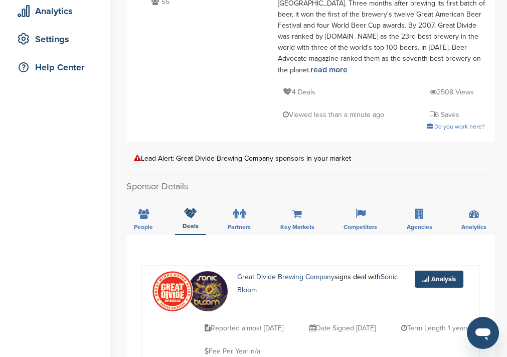
scroll to position [134, 0]
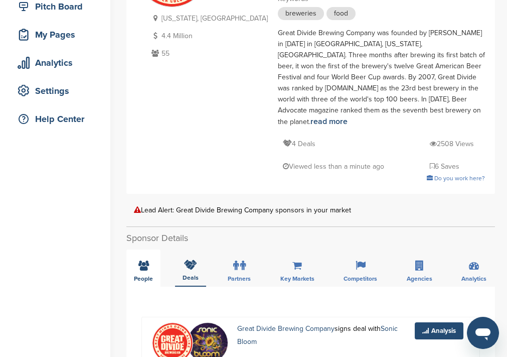
click at [150, 249] on div "People" at bounding box center [143, 267] width 34 height 37
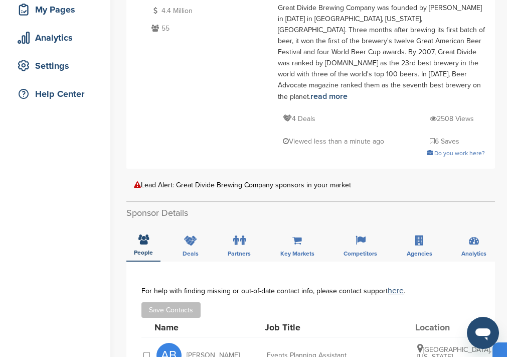
scroll to position [67, 0]
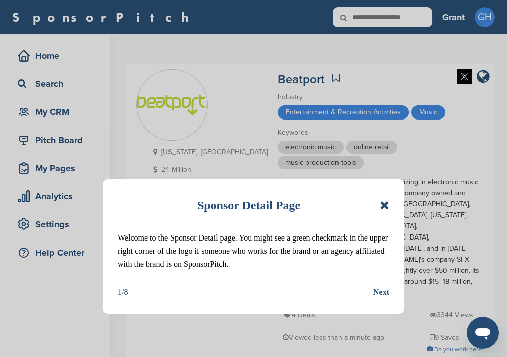
click at [384, 205] on icon at bounding box center [385, 205] width 10 height 12
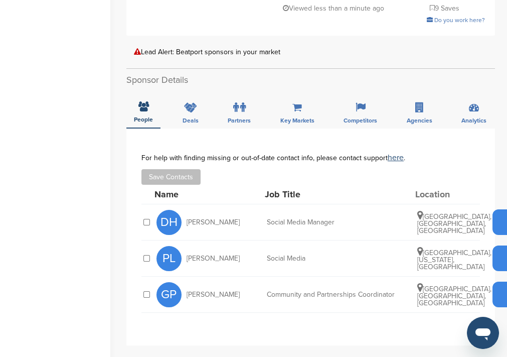
scroll to position [334, 0]
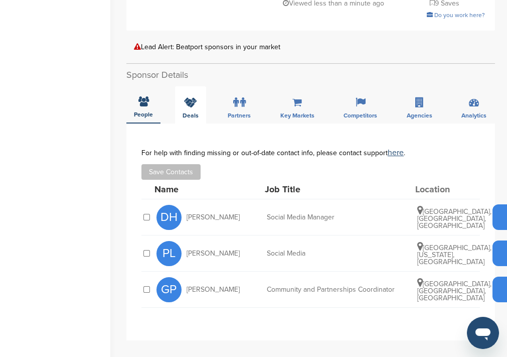
click at [188, 86] on div "Deals" at bounding box center [190, 104] width 31 height 37
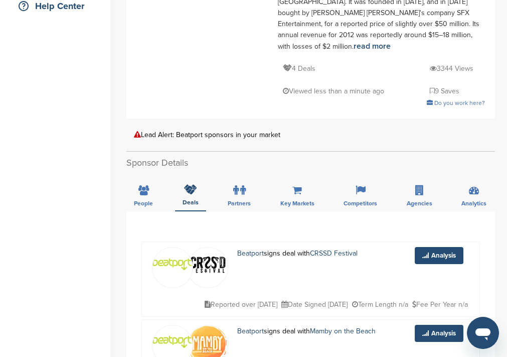
scroll to position [0, 0]
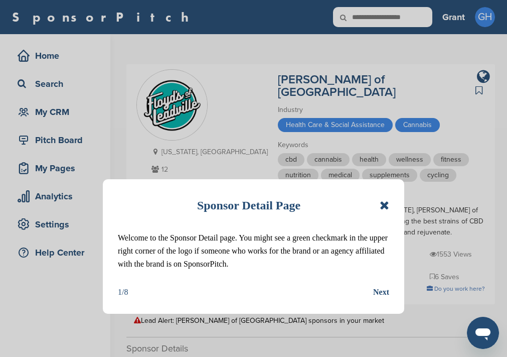
click at [384, 208] on icon at bounding box center [385, 205] width 10 height 12
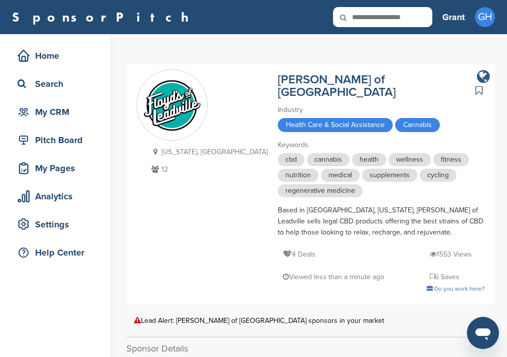
click at [485, 80] on icon "company link" at bounding box center [483, 76] width 13 height 15
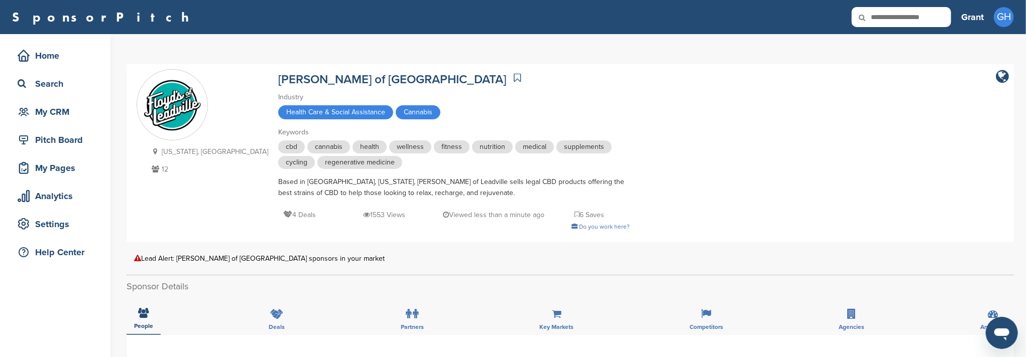
click at [283, 213] on p "4 Deals" at bounding box center [299, 215] width 33 height 13
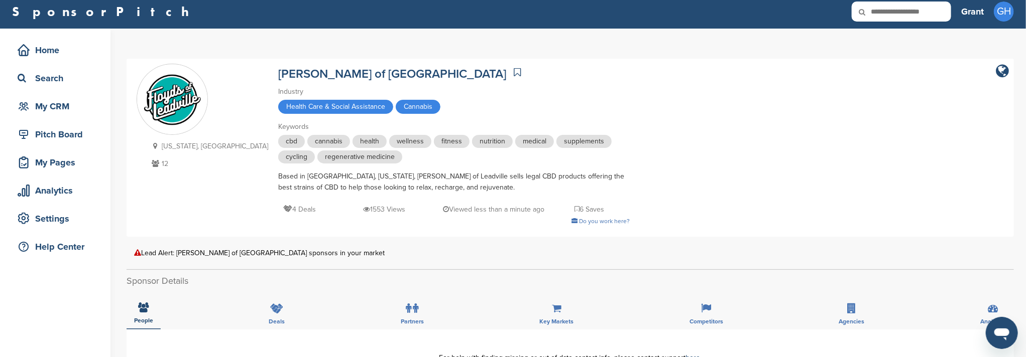
scroll to position [67, 0]
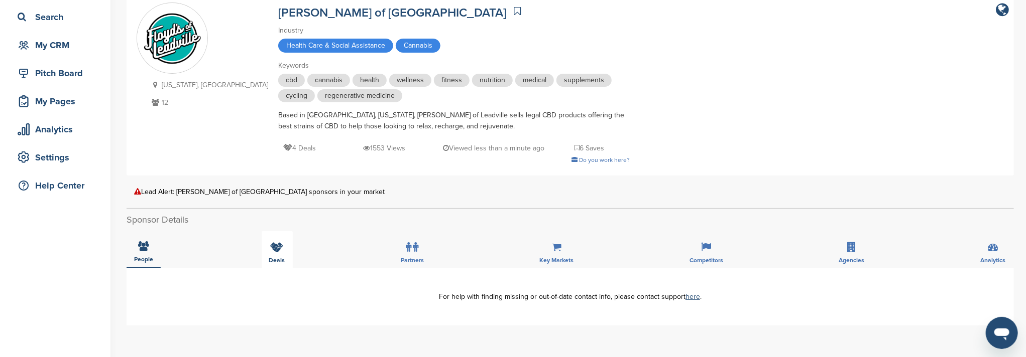
click at [269, 242] on div "Deals" at bounding box center [277, 249] width 31 height 37
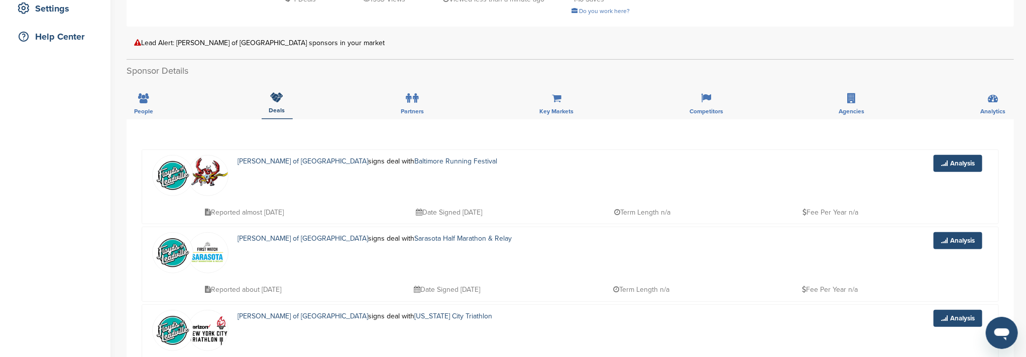
scroll to position [134, 0]
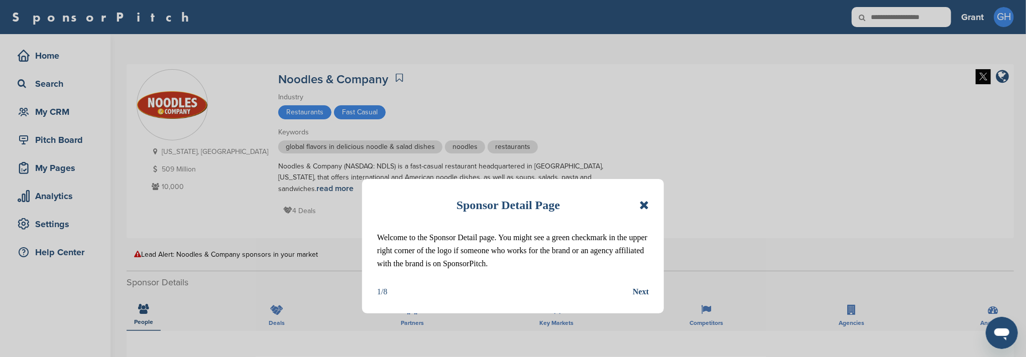
click at [642, 205] on icon at bounding box center [644, 205] width 10 height 12
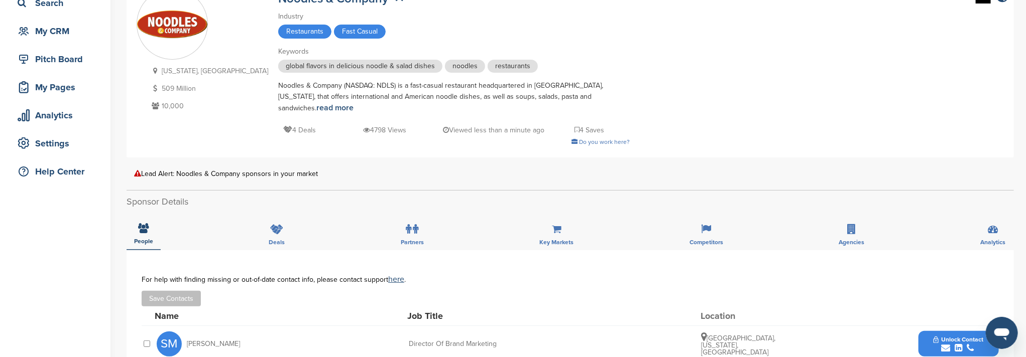
scroll to position [134, 0]
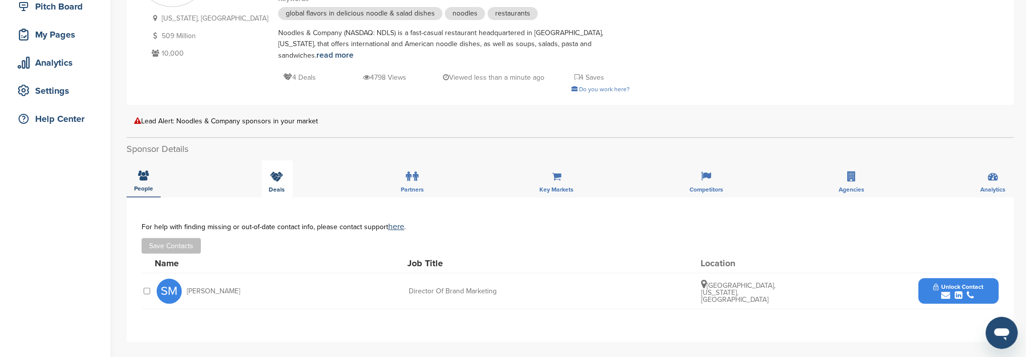
click at [278, 172] on icon at bounding box center [277, 177] width 13 height 10
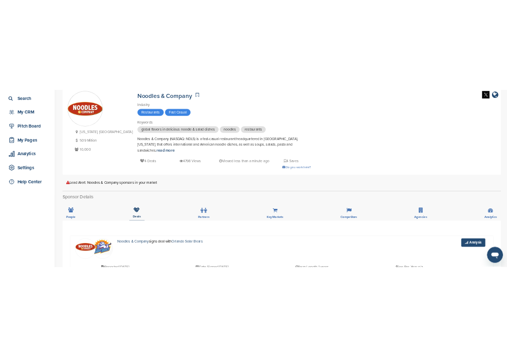
scroll to position [200, 0]
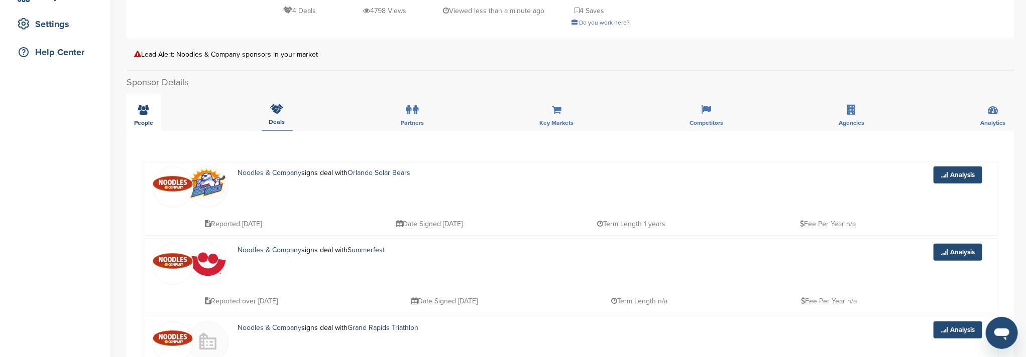
click at [143, 105] on div "People" at bounding box center [143, 112] width 34 height 37
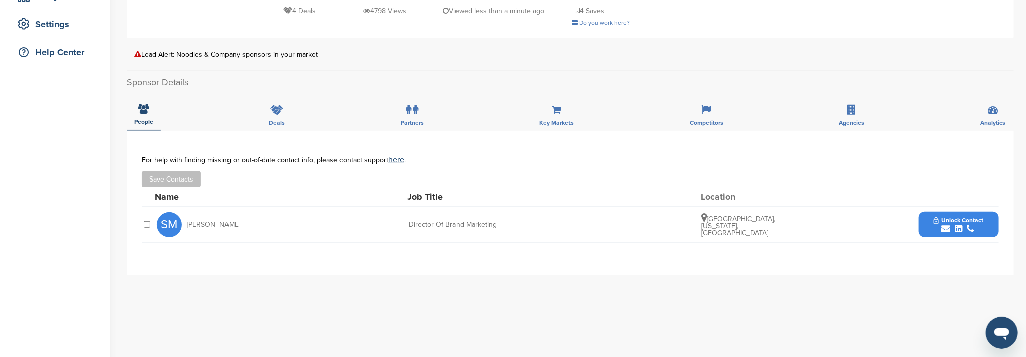
click at [927, 210] on button "Unlock Contact" at bounding box center [958, 225] width 74 height 30
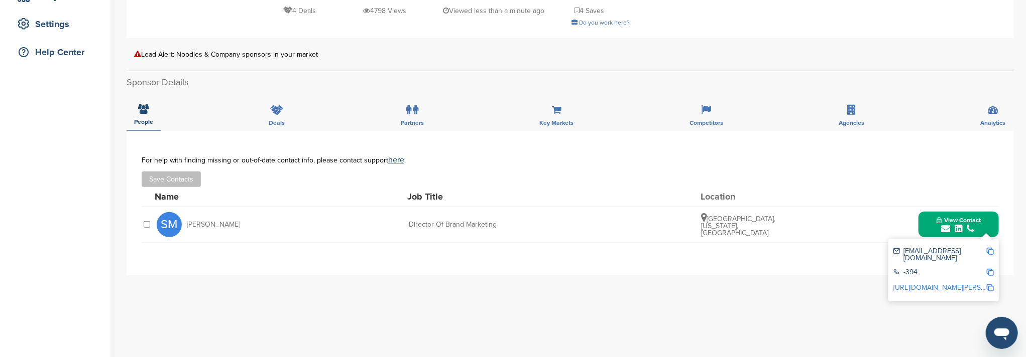
click at [992, 248] on img at bounding box center [989, 251] width 7 height 7
click at [988, 248] on img at bounding box center [989, 251] width 7 height 7
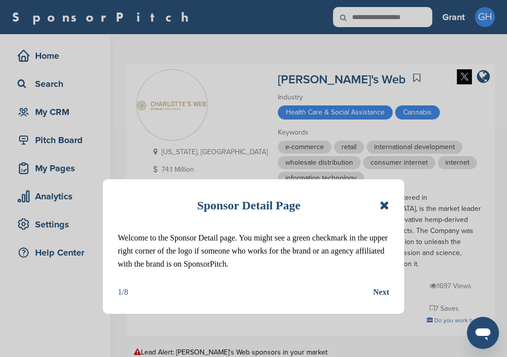
click at [389, 206] on icon at bounding box center [385, 205] width 10 height 12
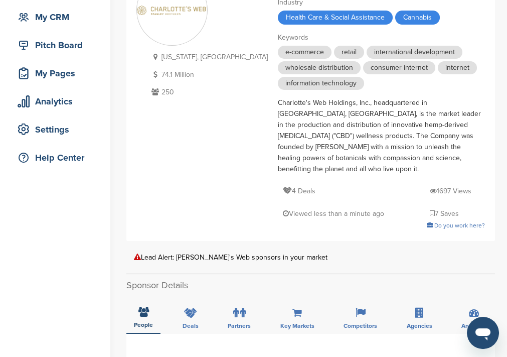
scroll to position [200, 0]
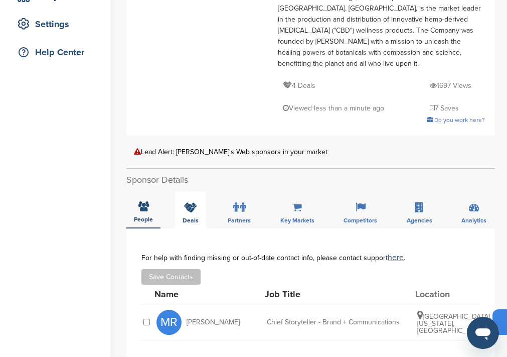
click at [189, 202] on icon at bounding box center [190, 207] width 13 height 10
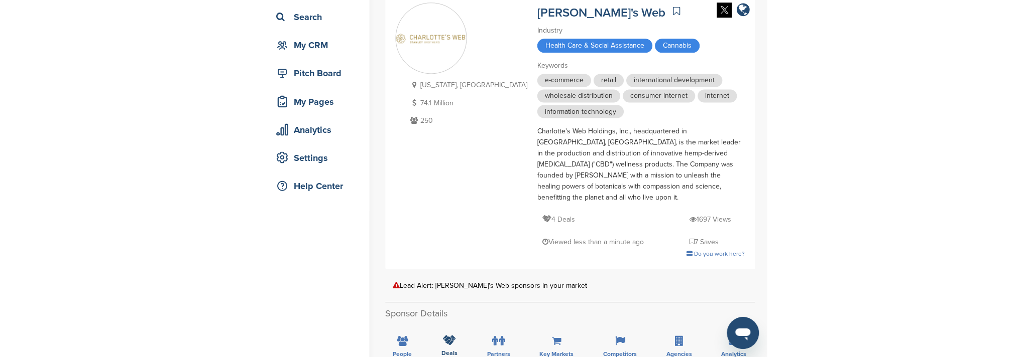
scroll to position [0, 0]
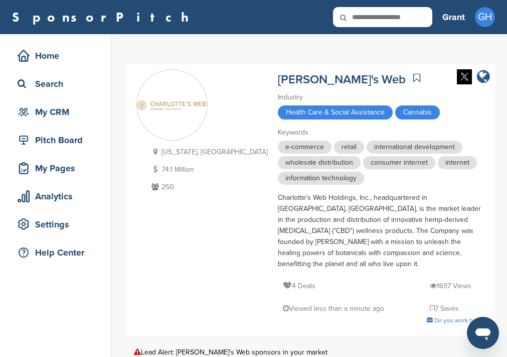
click at [485, 77] on icon "company link" at bounding box center [483, 76] width 13 height 15
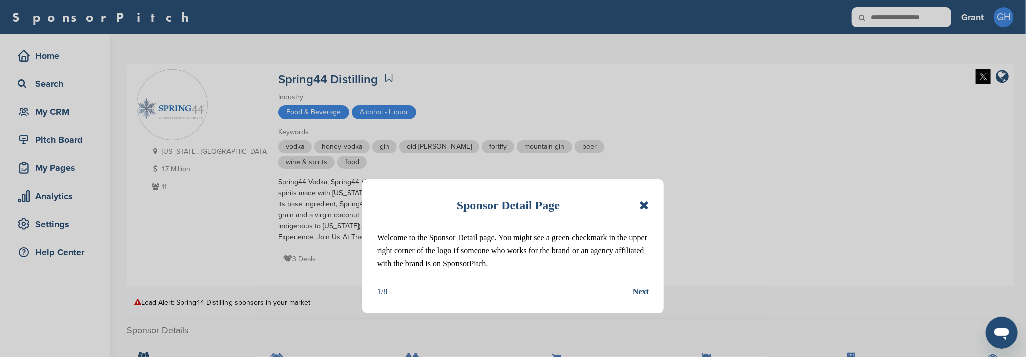
click at [643, 206] on icon at bounding box center [644, 205] width 10 height 12
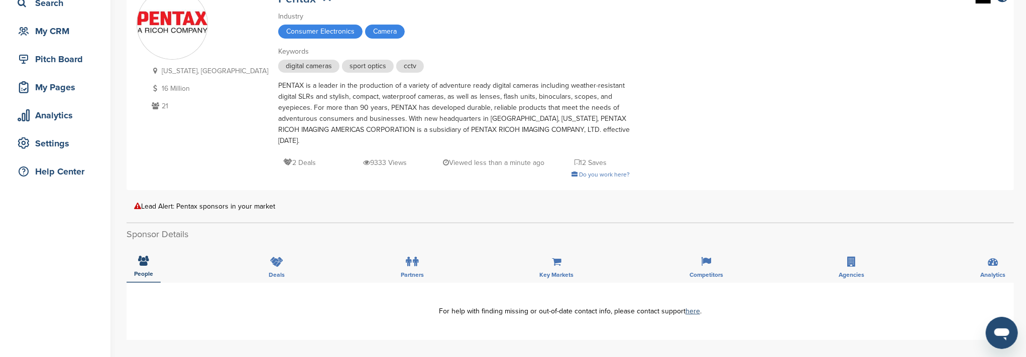
scroll to position [134, 0]
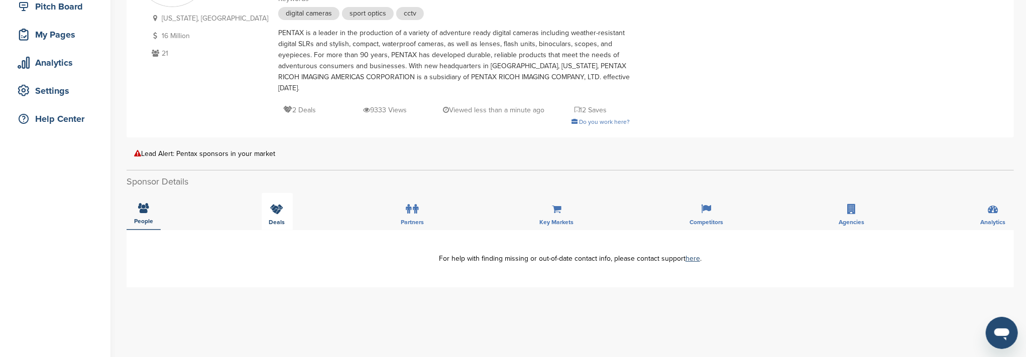
click at [271, 204] on icon at bounding box center [277, 209] width 13 height 10
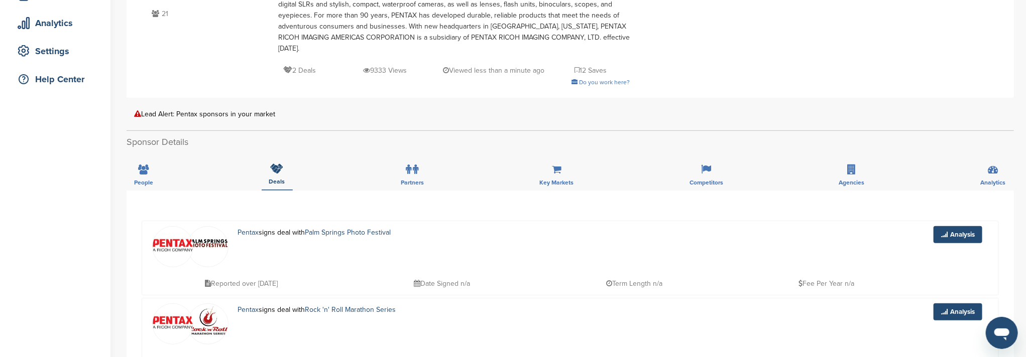
scroll to position [0, 0]
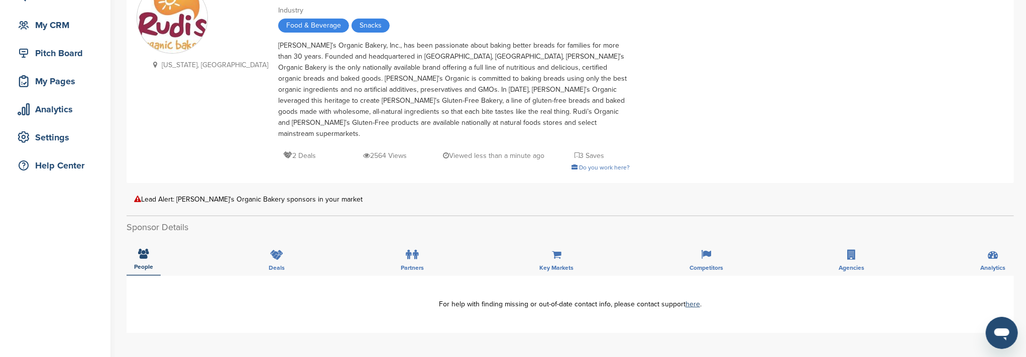
scroll to position [67, 0]
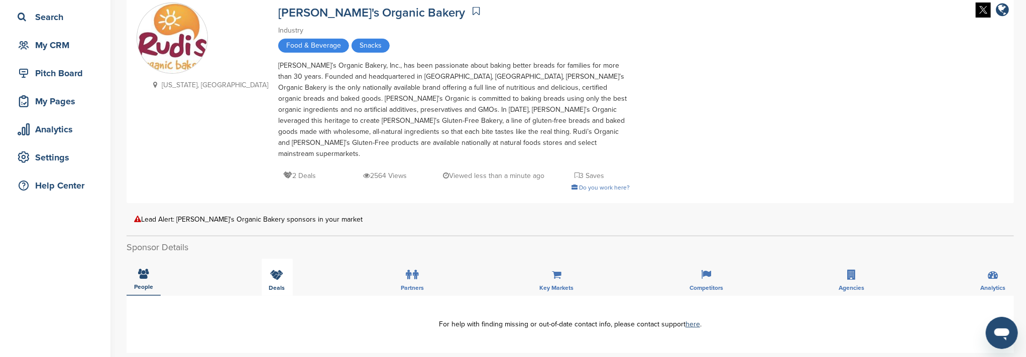
click at [281, 270] on icon at bounding box center [277, 275] width 13 height 10
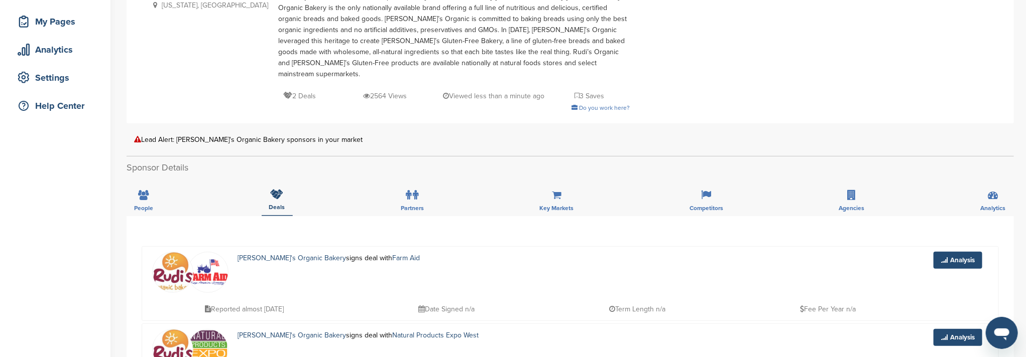
scroll to position [134, 0]
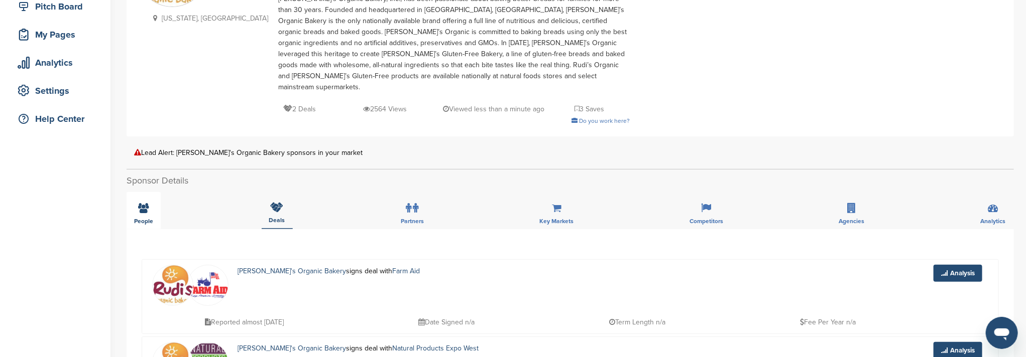
click at [143, 203] on icon at bounding box center [144, 208] width 11 height 10
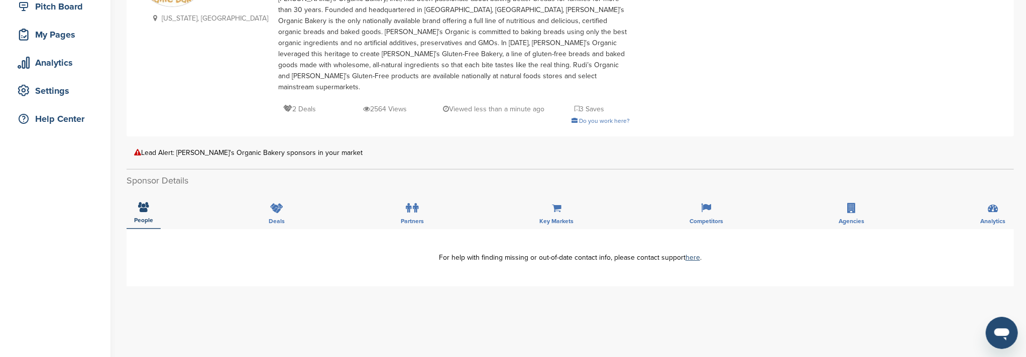
scroll to position [0, 0]
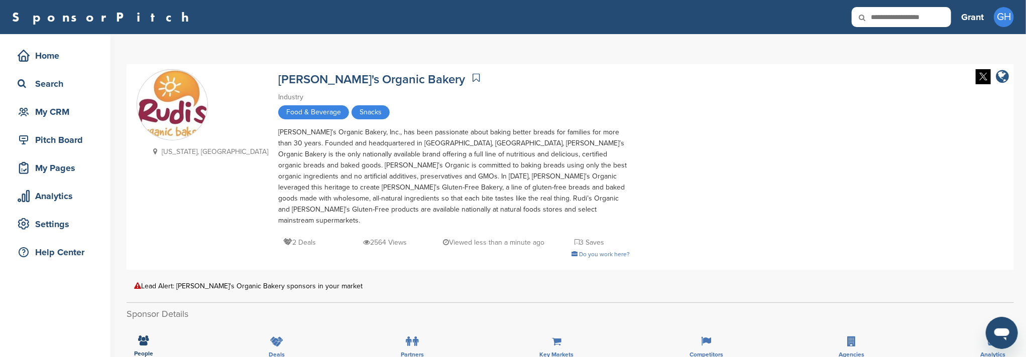
click at [1005, 75] on icon "company link" at bounding box center [1001, 76] width 13 height 15
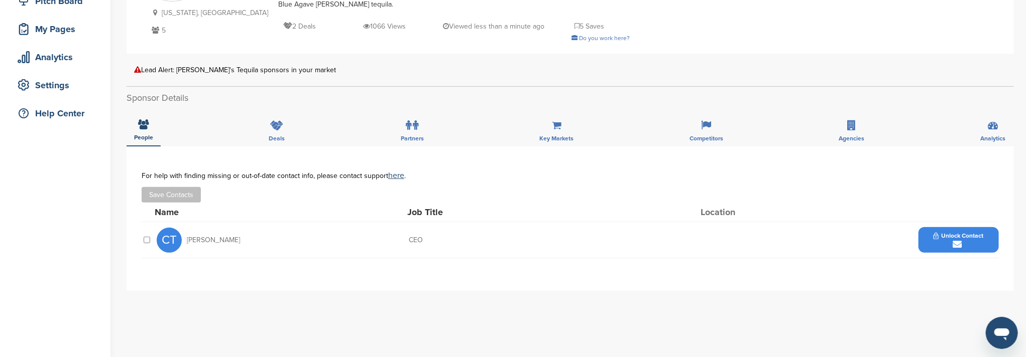
scroll to position [67, 0]
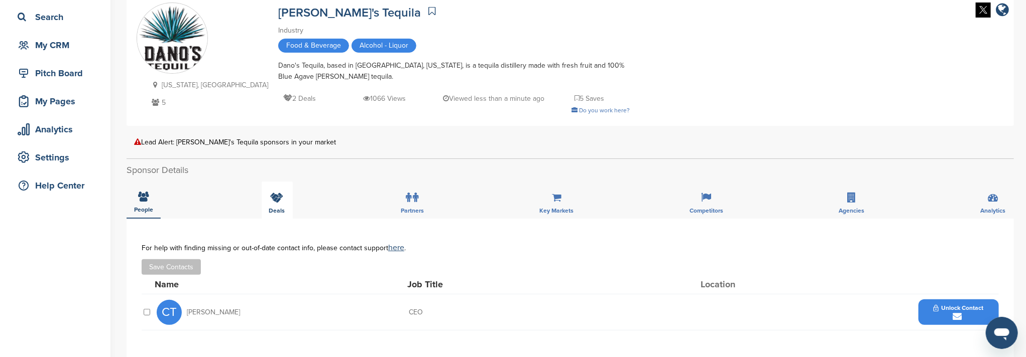
click at [277, 203] on div "Deals" at bounding box center [277, 200] width 31 height 37
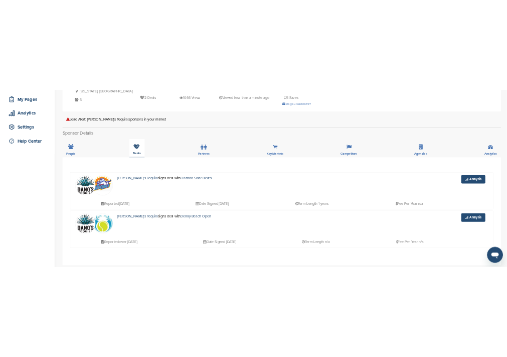
scroll to position [200, 0]
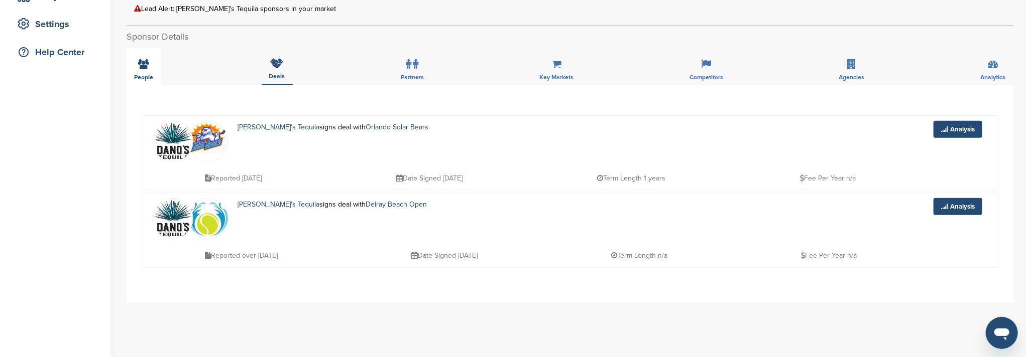
click at [139, 68] on icon at bounding box center [144, 64] width 11 height 10
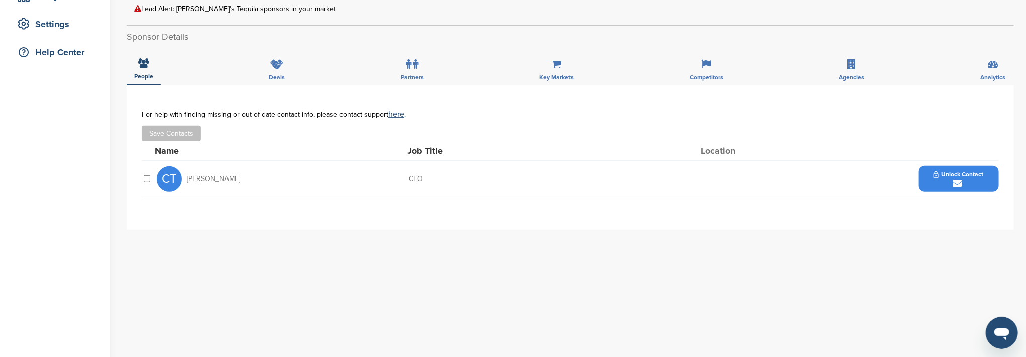
click at [931, 177] on button "Unlock Contact" at bounding box center [958, 179] width 74 height 30
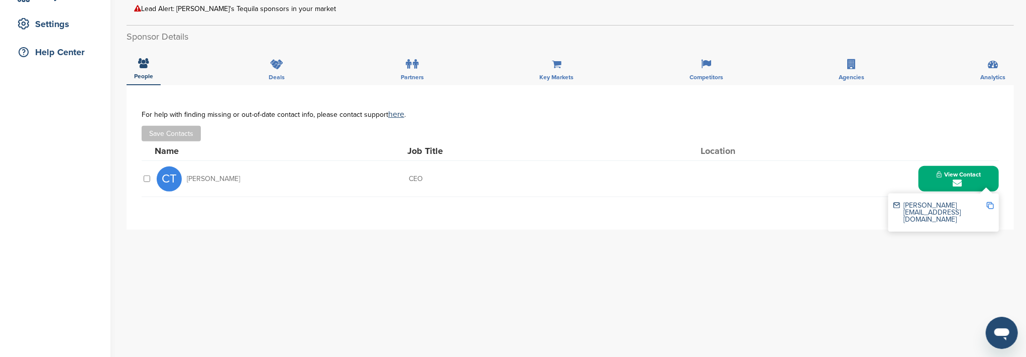
click at [988, 205] on img at bounding box center [989, 205] width 7 height 7
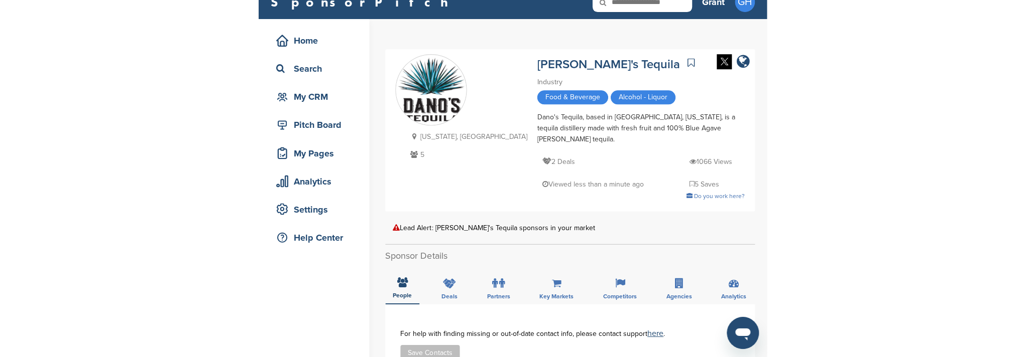
scroll to position [0, 0]
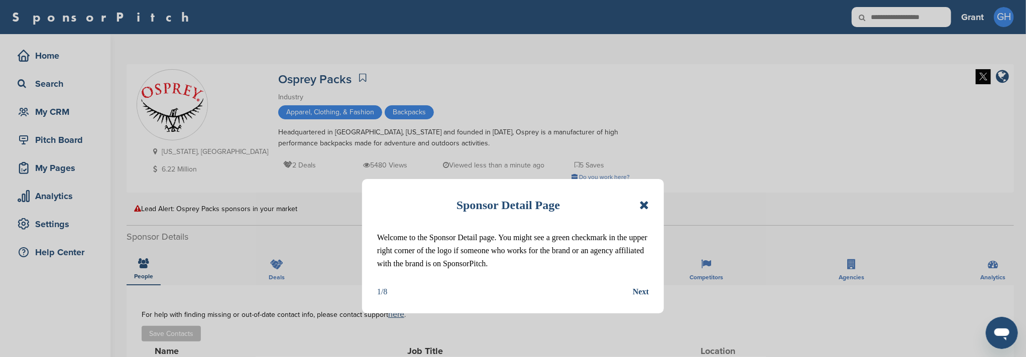
click at [645, 203] on icon at bounding box center [644, 205] width 10 height 12
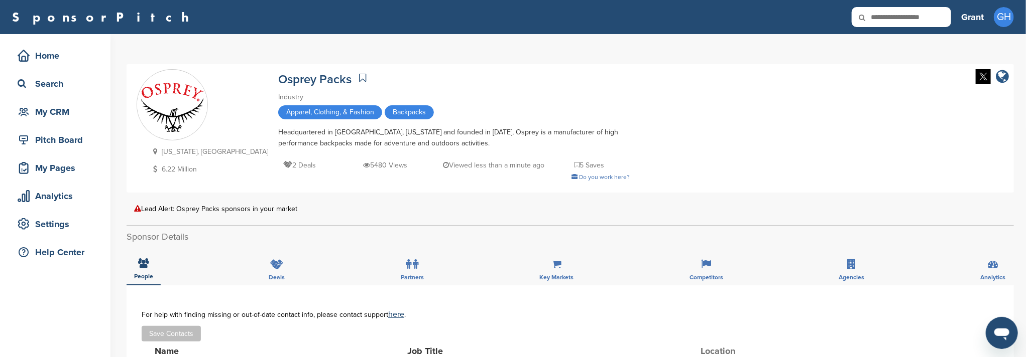
click at [1003, 78] on icon "company link" at bounding box center [1001, 76] width 13 height 15
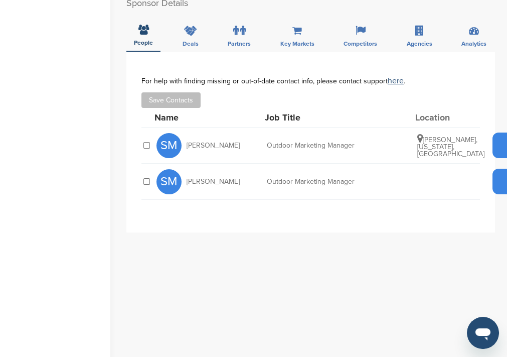
scroll to position [200, 0]
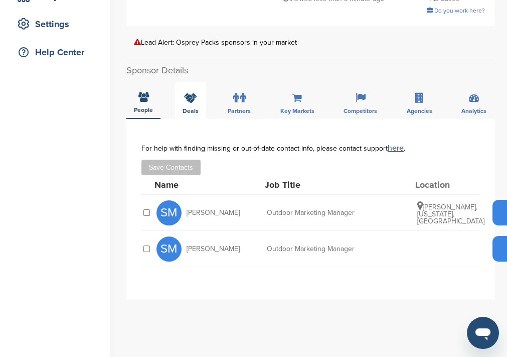
click at [189, 95] on div "Deals" at bounding box center [190, 100] width 31 height 37
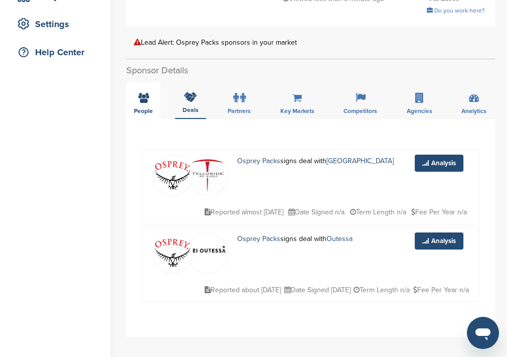
click at [143, 92] on div "People" at bounding box center [143, 100] width 34 height 37
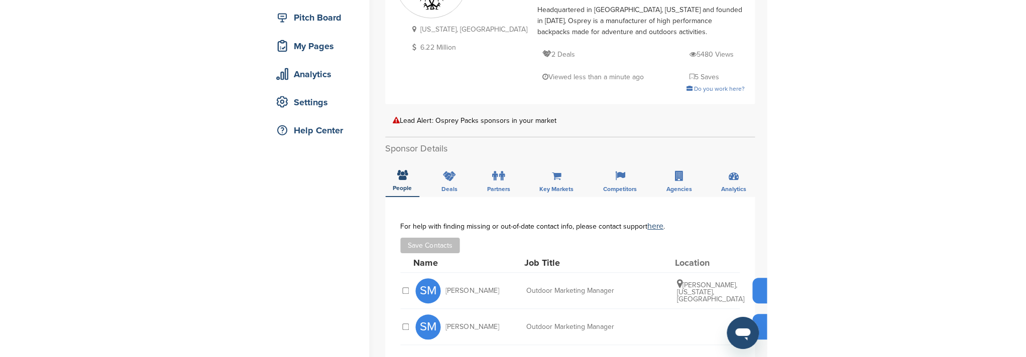
scroll to position [134, 0]
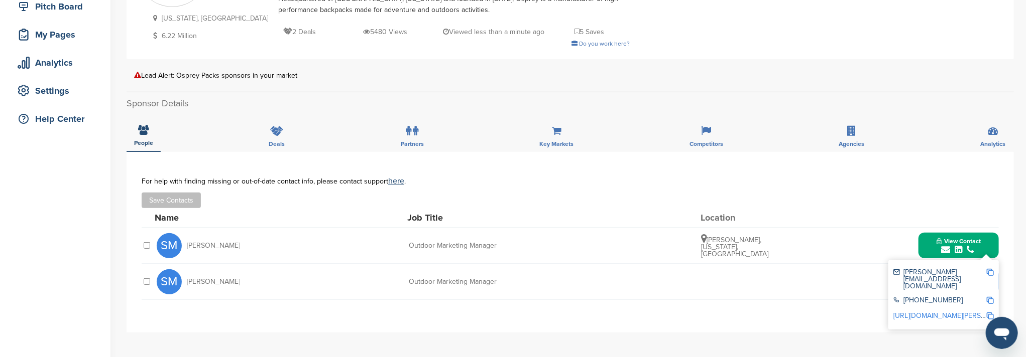
click at [990, 273] on img at bounding box center [989, 272] width 7 height 7
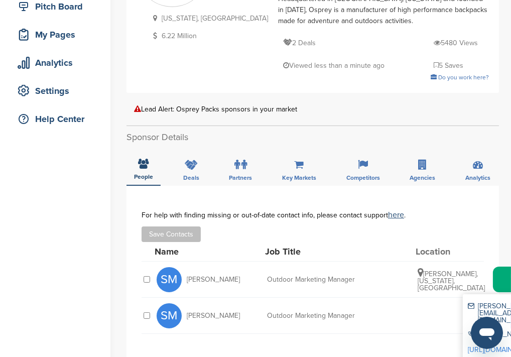
click at [387, 72] on div "Do you work here?" at bounding box center [383, 77] width 211 height 11
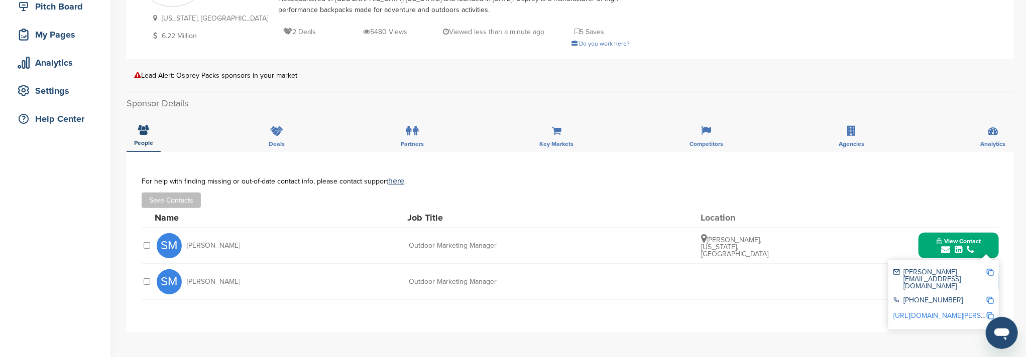
scroll to position [0, 0]
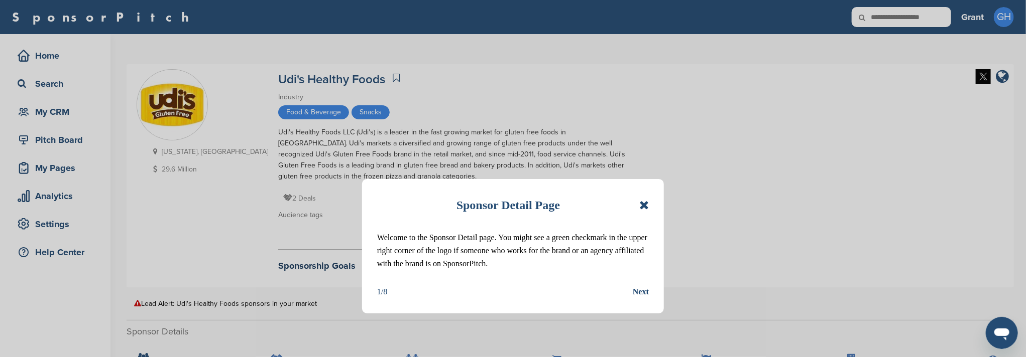
click at [646, 203] on icon at bounding box center [644, 205] width 10 height 12
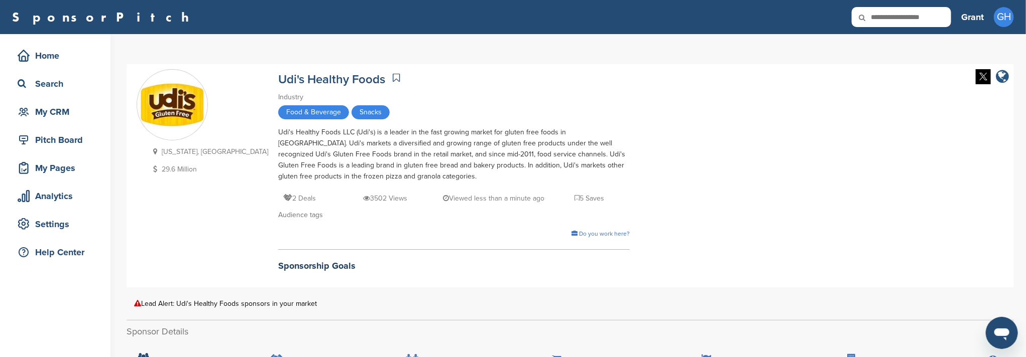
click at [1006, 77] on icon "company link" at bounding box center [1001, 76] width 13 height 15
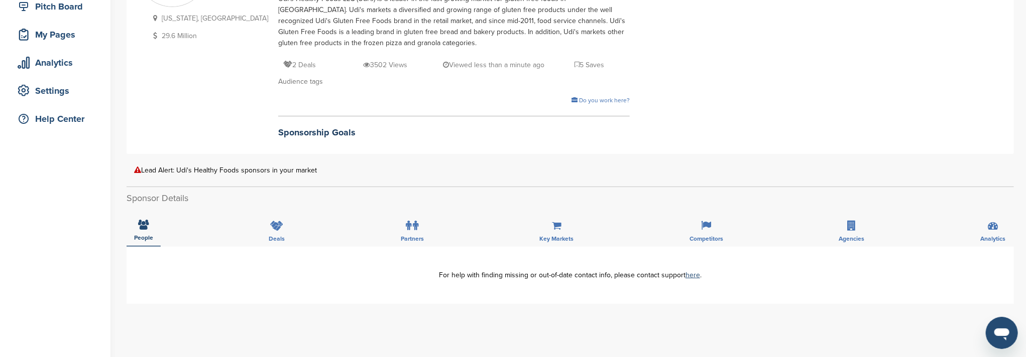
scroll to position [134, 0]
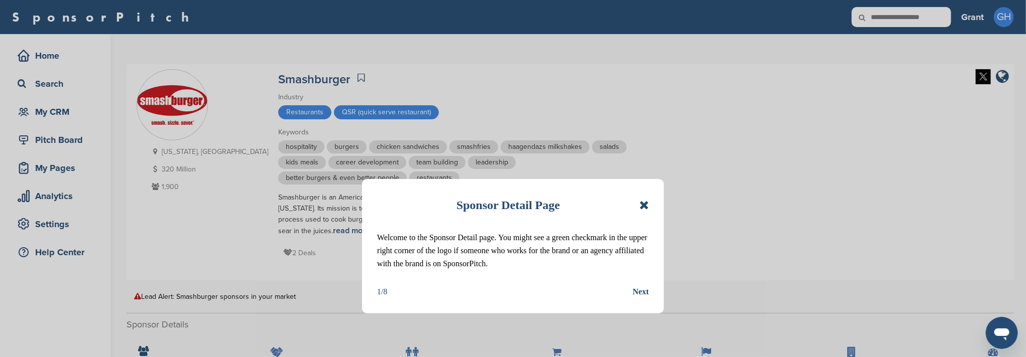
drag, startPoint x: 643, startPoint y: 207, endPoint x: 638, endPoint y: 205, distance: 6.1
click at [643, 207] on icon at bounding box center [644, 205] width 10 height 12
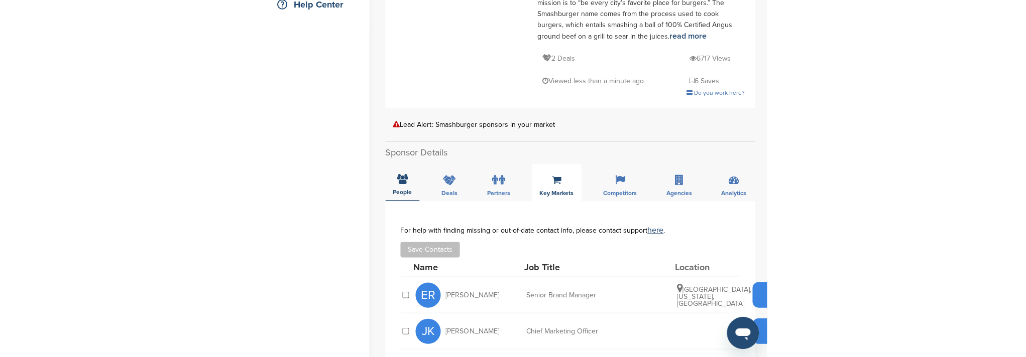
scroll to position [268, 0]
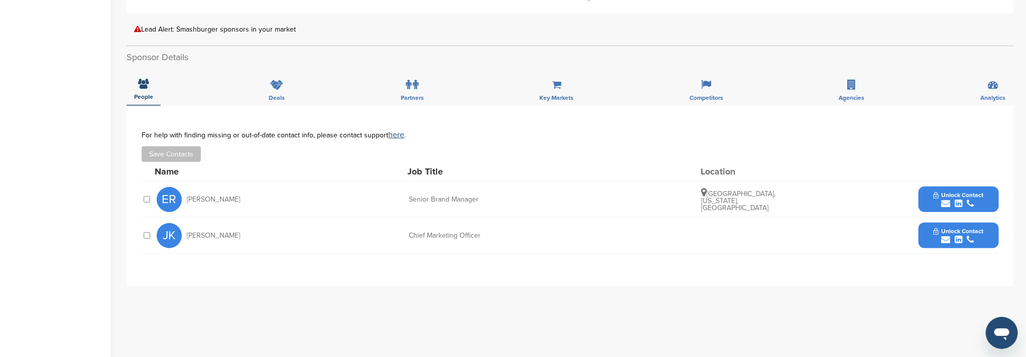
click at [217, 201] on span "[PERSON_NAME]" at bounding box center [213, 199] width 53 height 7
click at [166, 202] on span "ER" at bounding box center [169, 199] width 25 height 25
click at [931, 194] on button "Unlock Contact" at bounding box center [958, 200] width 74 height 30
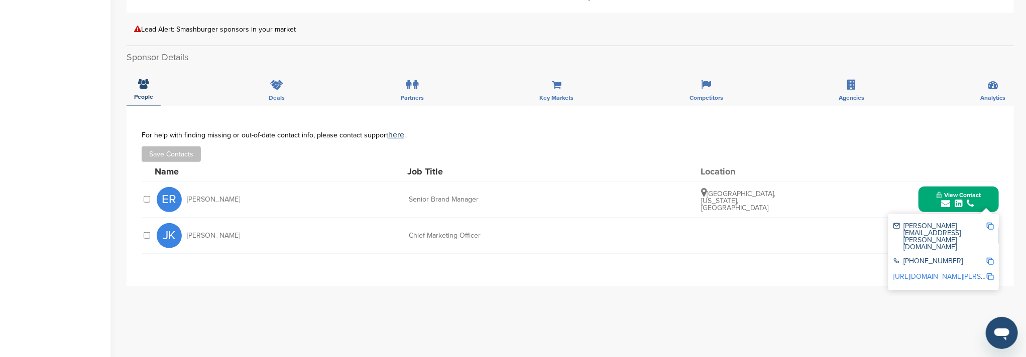
click at [991, 227] on img at bounding box center [989, 226] width 7 height 7
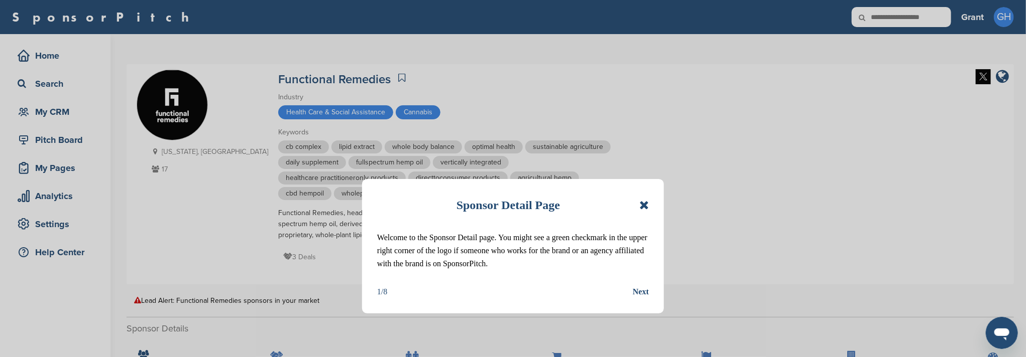
click at [644, 203] on icon at bounding box center [644, 205] width 10 height 12
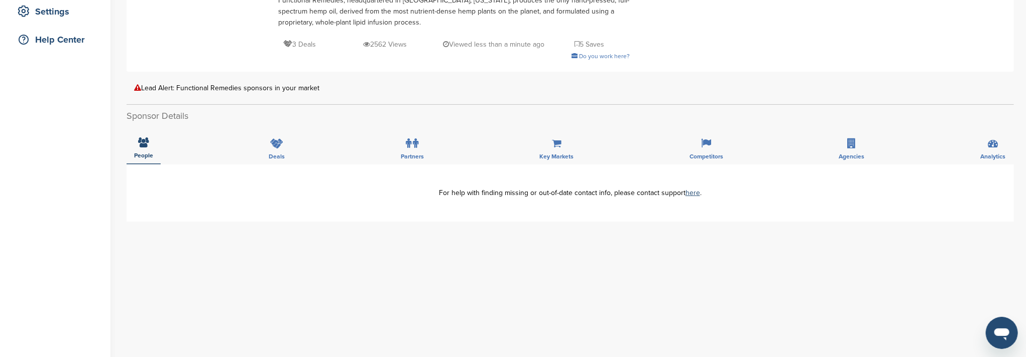
scroll to position [67, 0]
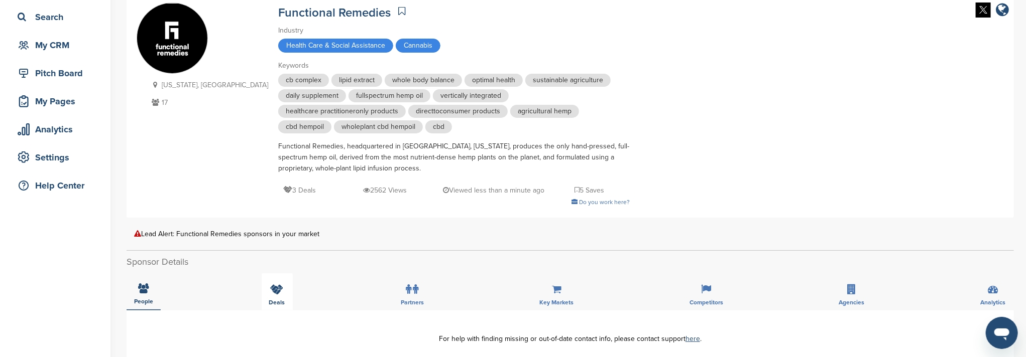
click at [282, 294] on icon at bounding box center [277, 290] width 13 height 10
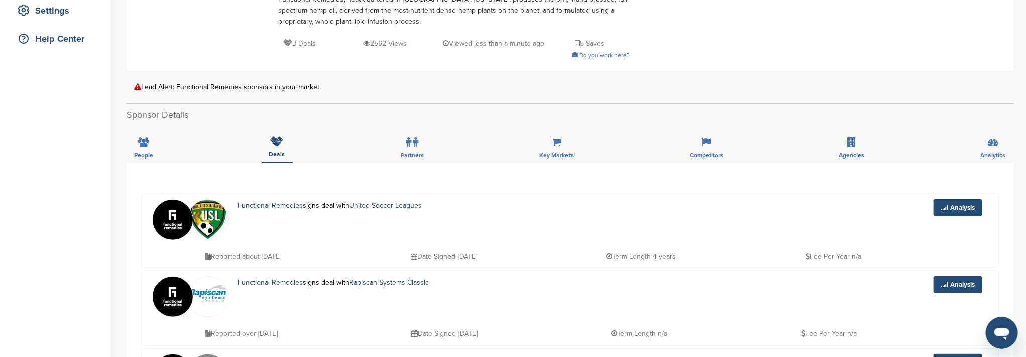
scroll to position [0, 0]
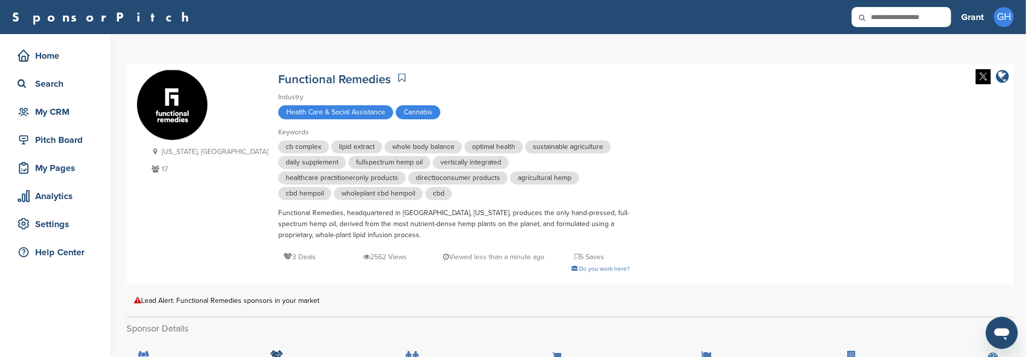
click at [1002, 81] on icon "company link" at bounding box center [1001, 76] width 13 height 15
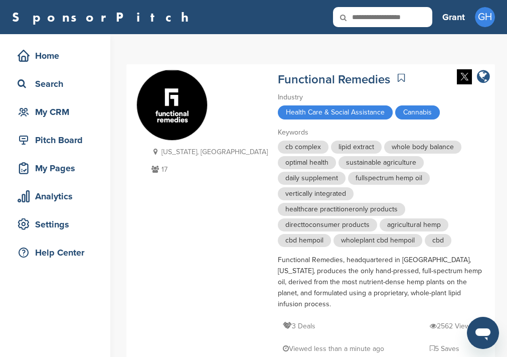
click at [485, 80] on icon "company link" at bounding box center [483, 76] width 13 height 15
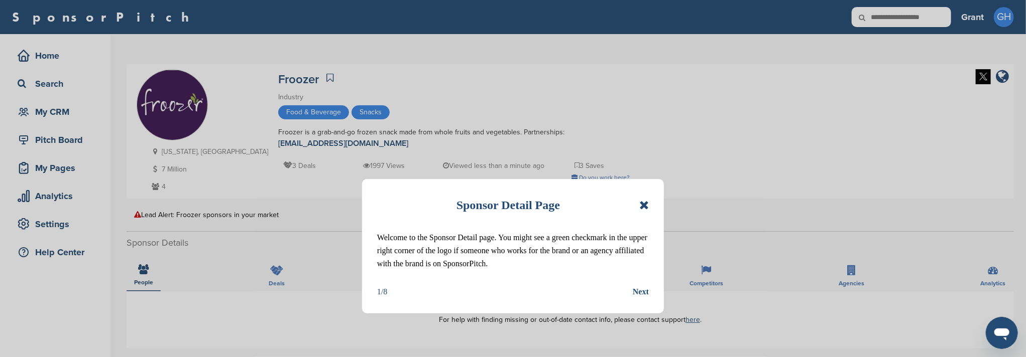
click at [645, 205] on icon at bounding box center [644, 205] width 10 height 12
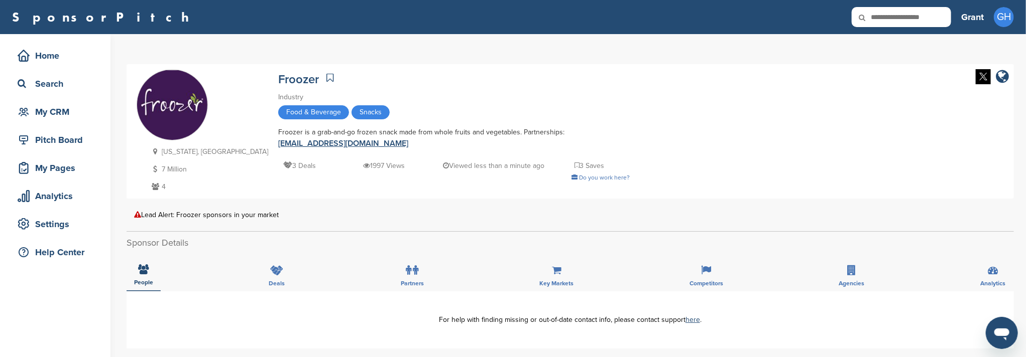
click at [408, 139] on link "hello@froozer.com" at bounding box center [343, 144] width 130 height 10
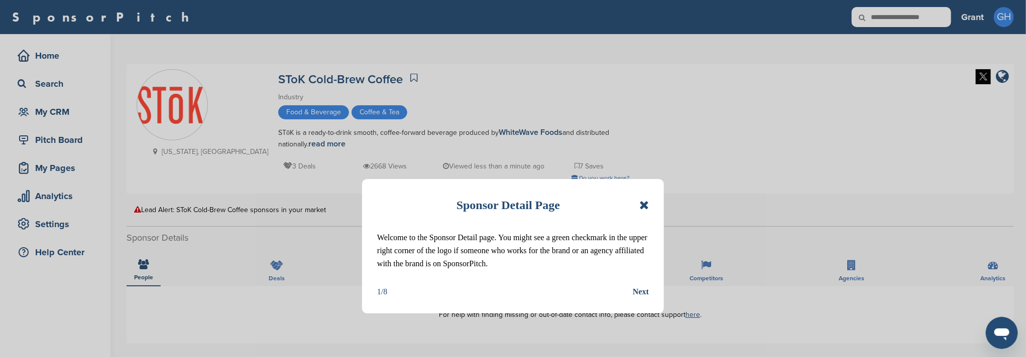
click at [647, 206] on icon at bounding box center [644, 205] width 10 height 12
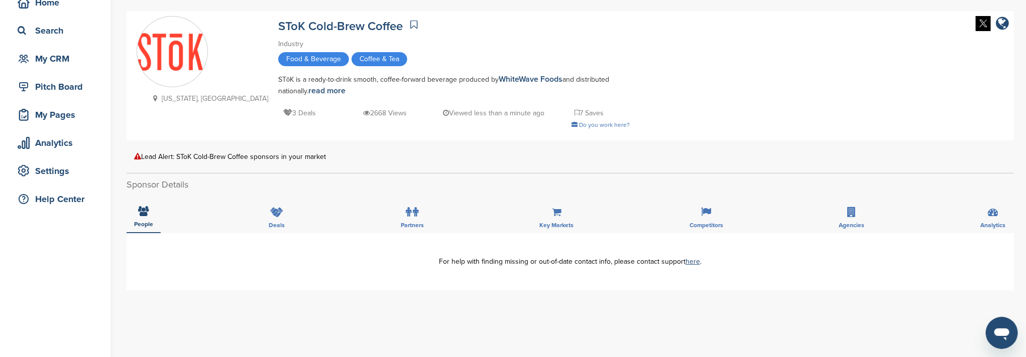
scroll to position [67, 0]
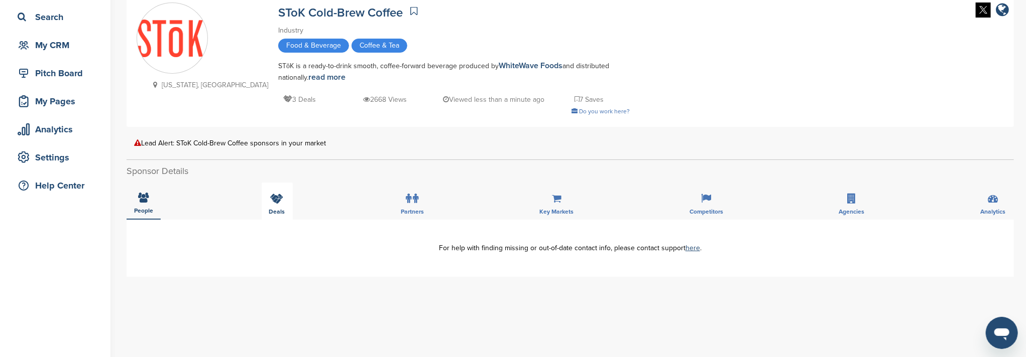
click at [271, 200] on icon at bounding box center [277, 199] width 13 height 10
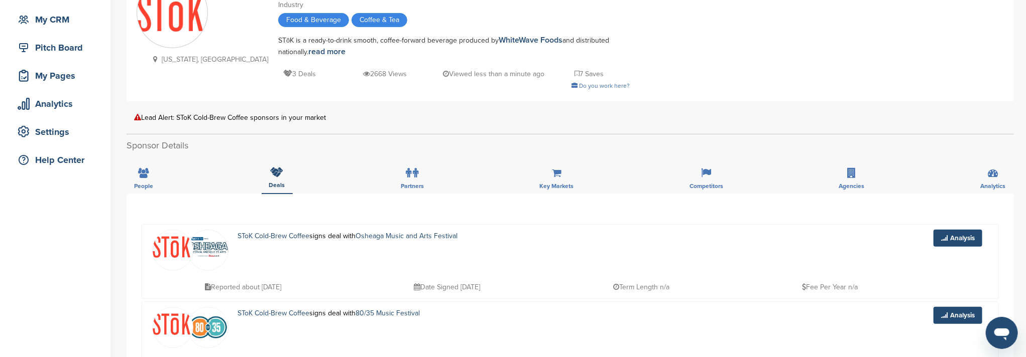
scroll to position [134, 0]
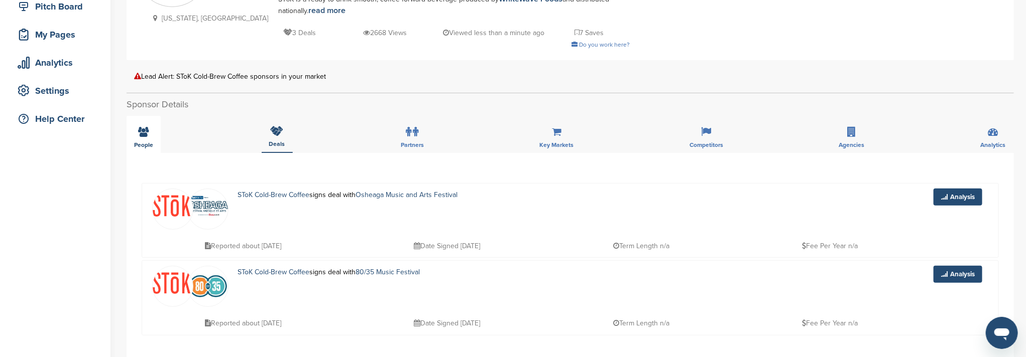
click at [145, 133] on icon at bounding box center [144, 132] width 11 height 10
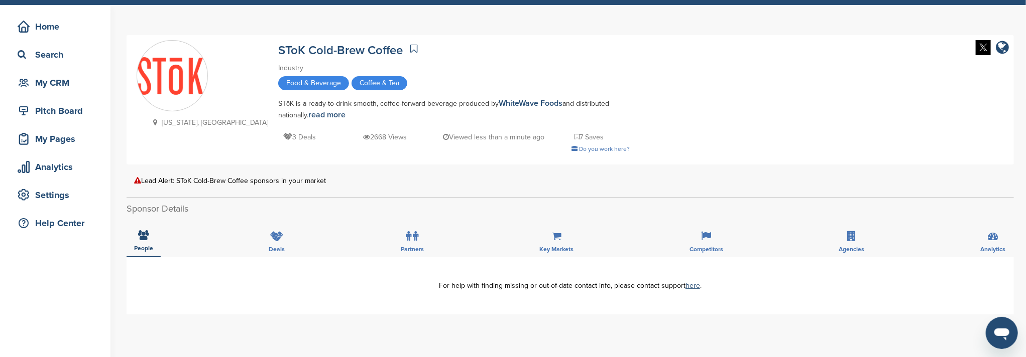
scroll to position [0, 0]
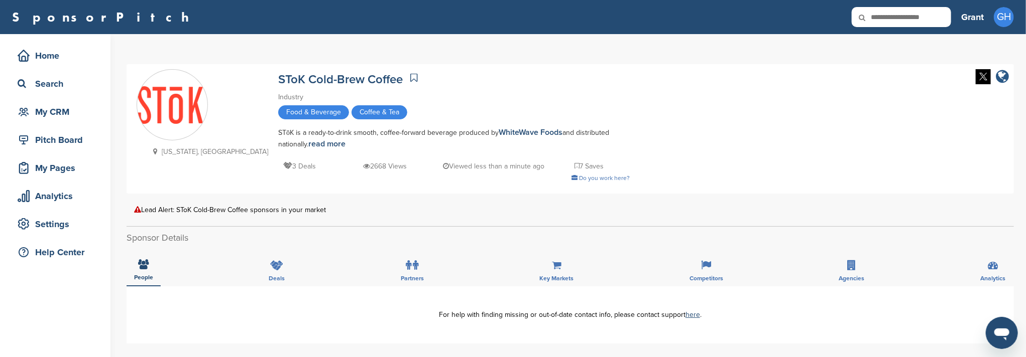
click at [1003, 75] on icon "company link" at bounding box center [1001, 76] width 13 height 15
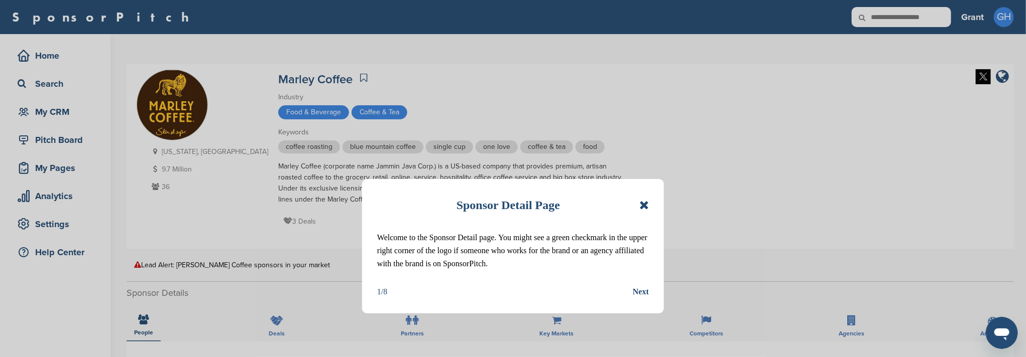
click at [643, 206] on icon at bounding box center [644, 205] width 10 height 12
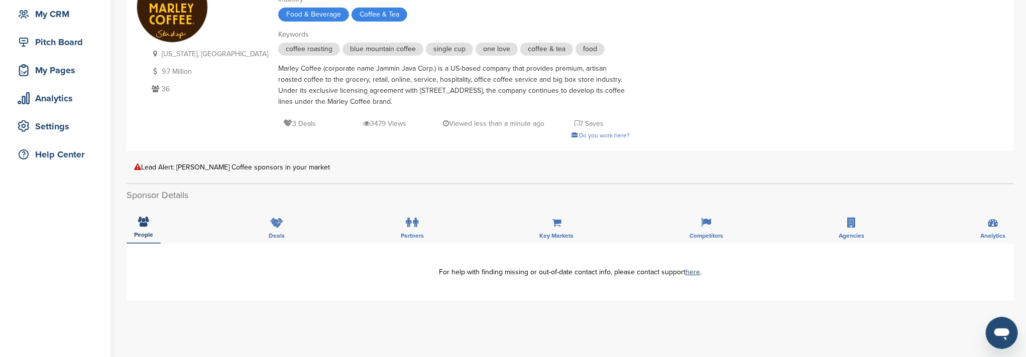
scroll to position [134, 0]
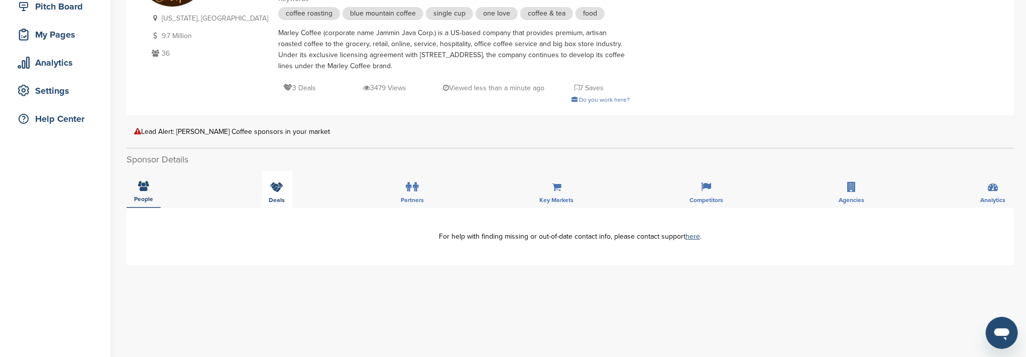
click at [285, 191] on div "Deals" at bounding box center [277, 189] width 31 height 37
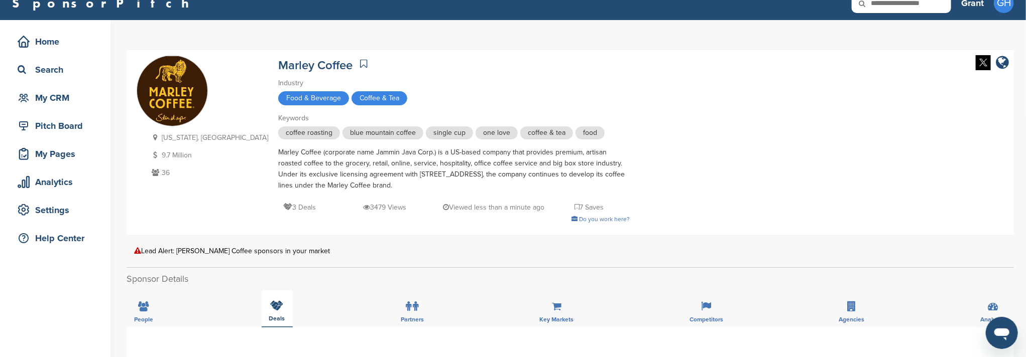
scroll to position [0, 0]
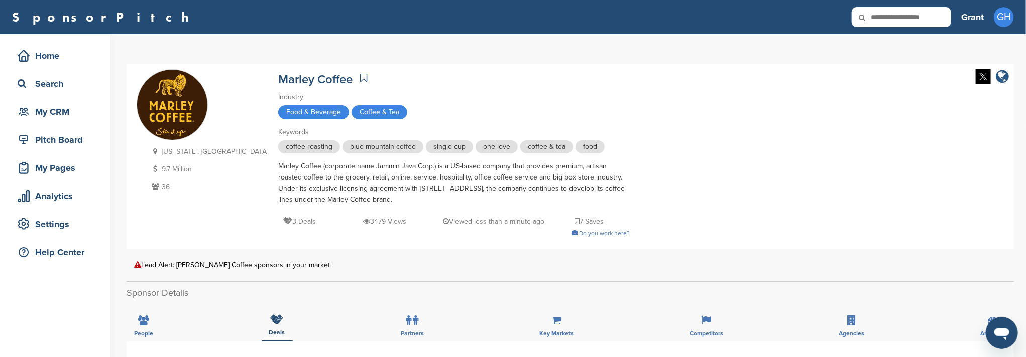
click at [1004, 76] on icon "company link" at bounding box center [1001, 76] width 13 height 15
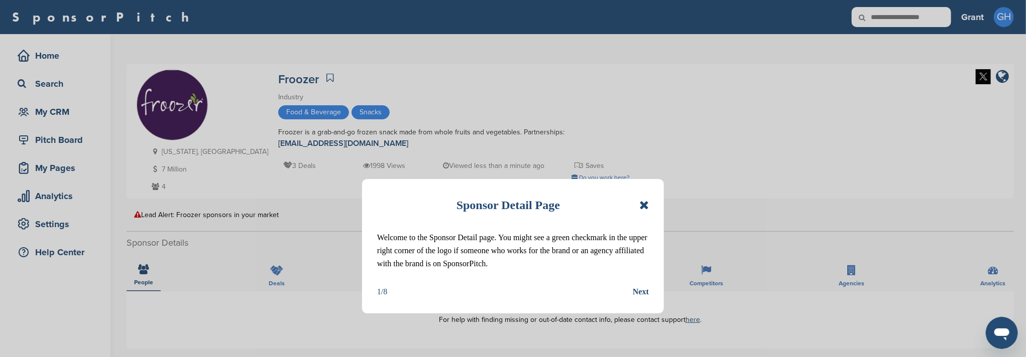
click at [646, 208] on icon at bounding box center [644, 205] width 10 height 12
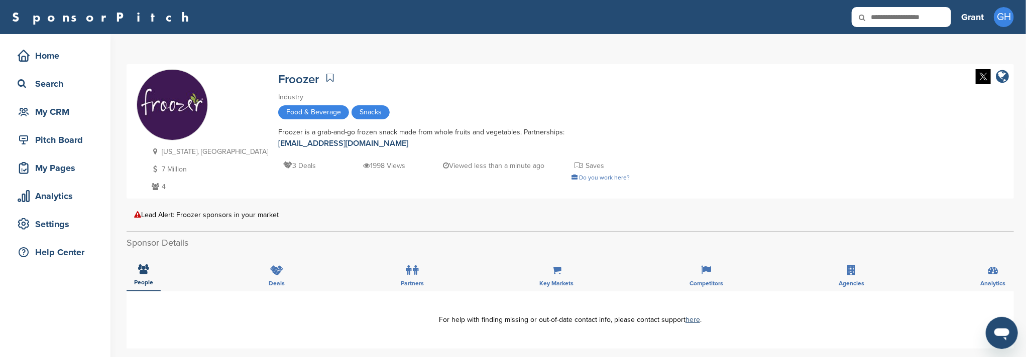
click at [1005, 79] on icon "company link" at bounding box center [1001, 76] width 13 height 15
click at [158, 187] on icon at bounding box center [155, 186] width 13 height 7
click at [268, 274] on div "Deals" at bounding box center [277, 273] width 31 height 37
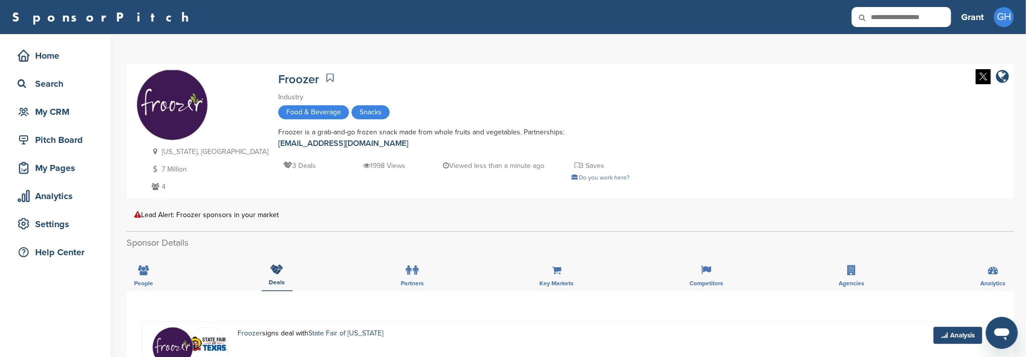
scroll to position [134, 0]
